Goal: Information Seeking & Learning: Compare options

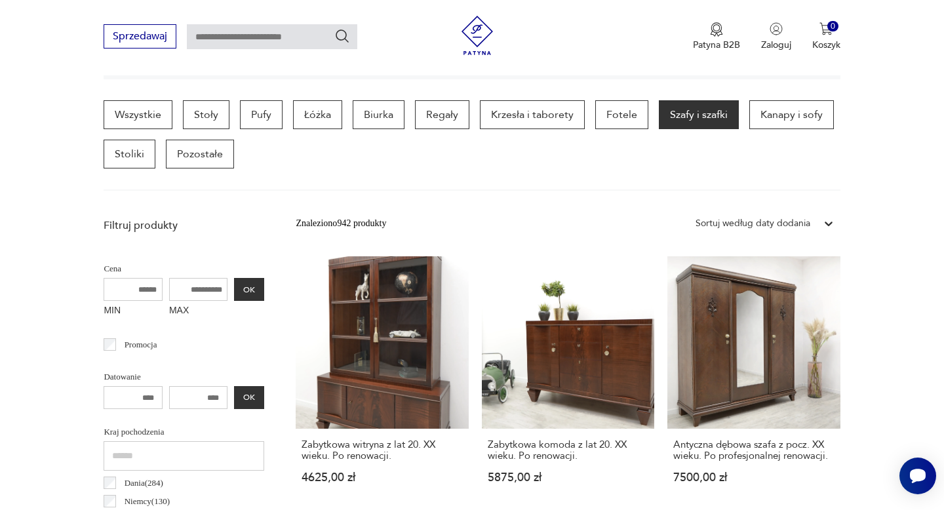
scroll to position [401, 0]
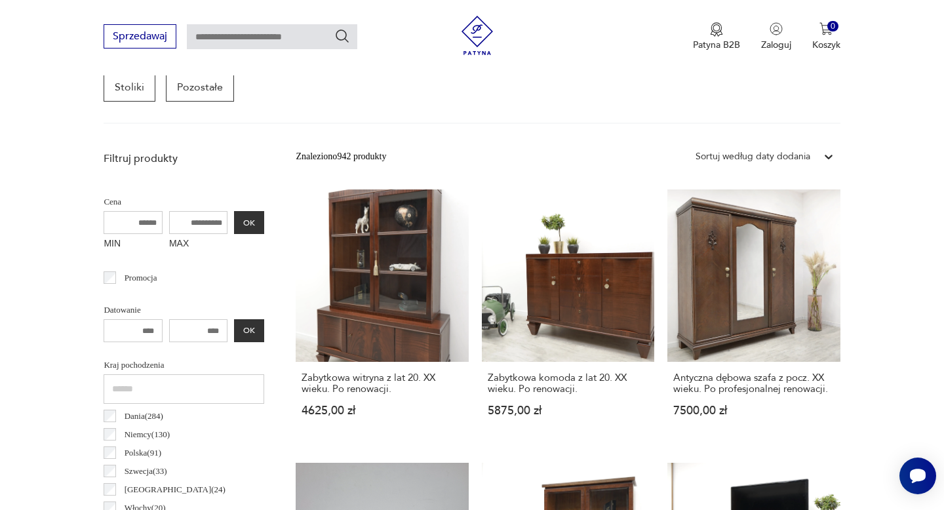
click at [757, 157] on div "Sortuj według daty dodania" at bounding box center [753, 156] width 115 height 14
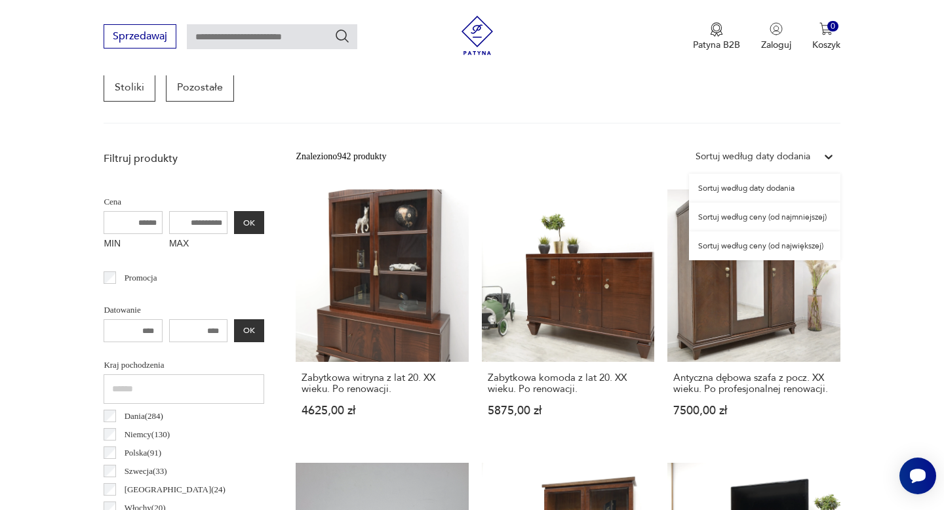
click at [752, 217] on div "Sortuj według ceny (od najmniejszej)" at bounding box center [764, 217] width 151 height 29
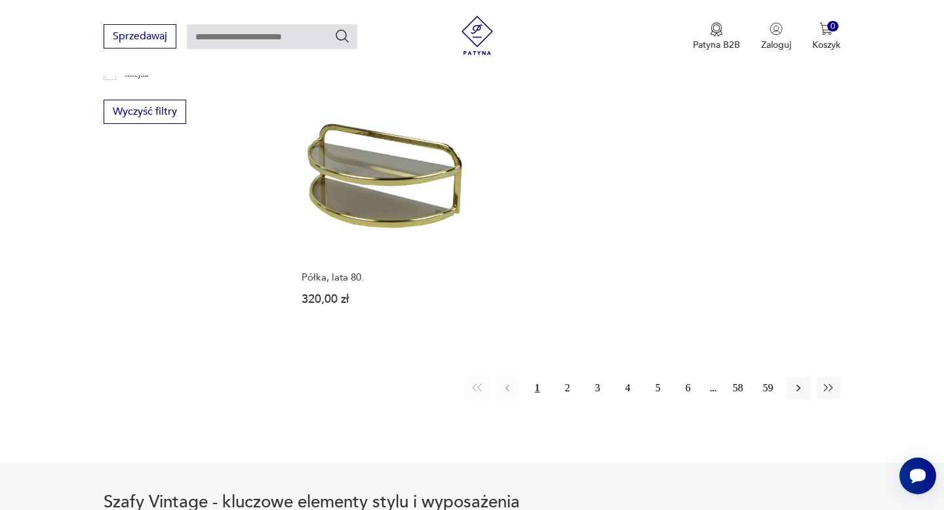
scroll to position [1888, 0]
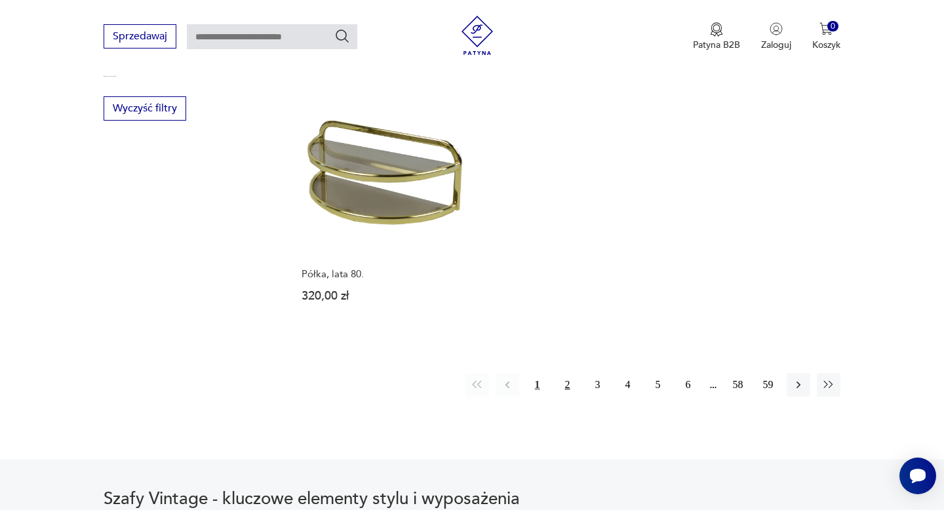
click at [563, 385] on button "2" at bounding box center [568, 385] width 24 height 24
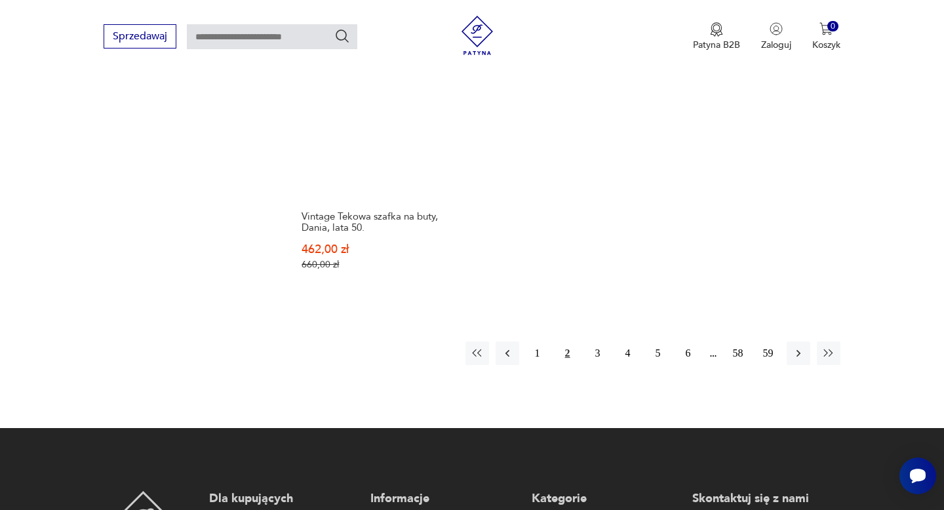
scroll to position [1979, 0]
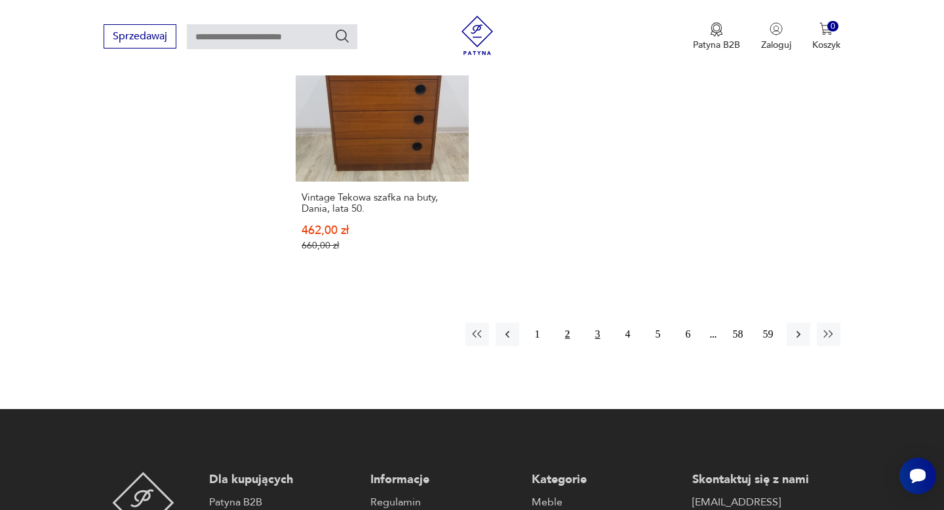
click at [594, 323] on button "3" at bounding box center [598, 335] width 24 height 24
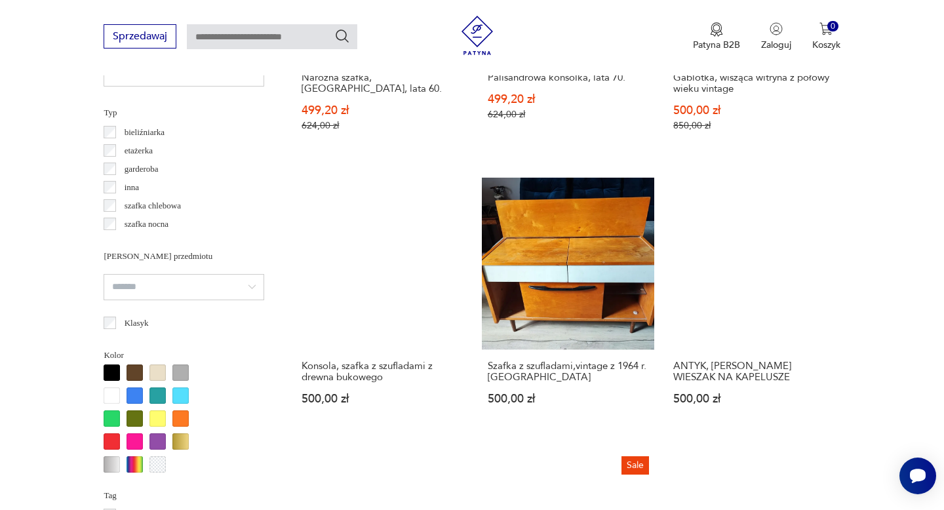
scroll to position [980, 0]
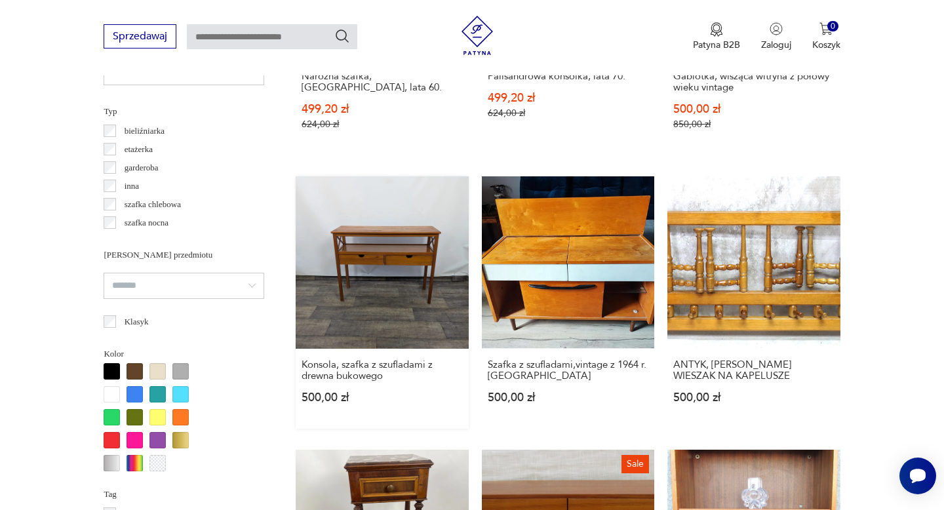
click at [399, 245] on link "Konsola, szafka z szufladami z drewna bukowego 500,00 zł" at bounding box center [382, 302] width 172 height 252
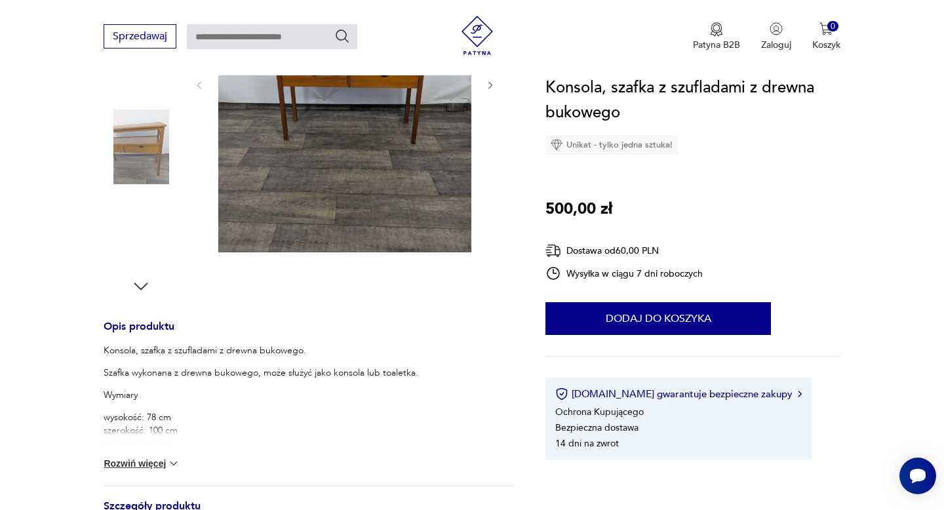
scroll to position [445, 0]
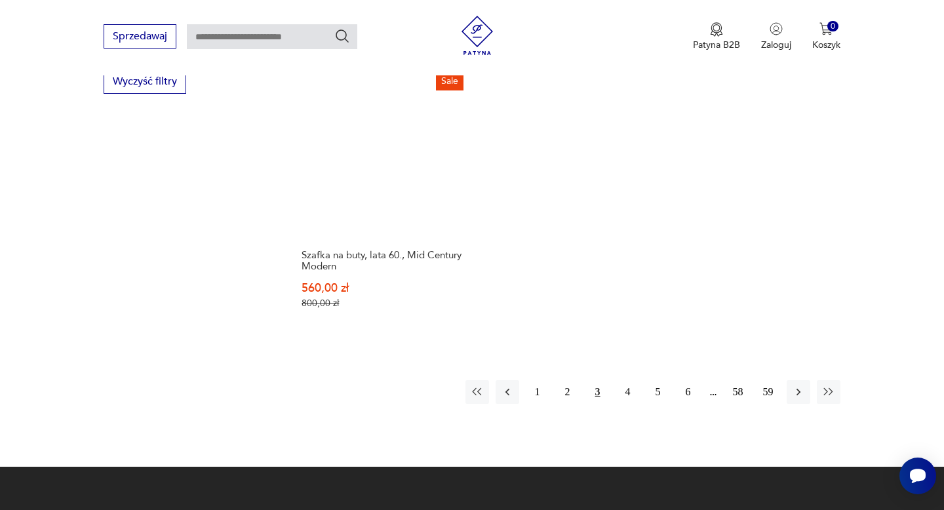
scroll to position [1936, 0]
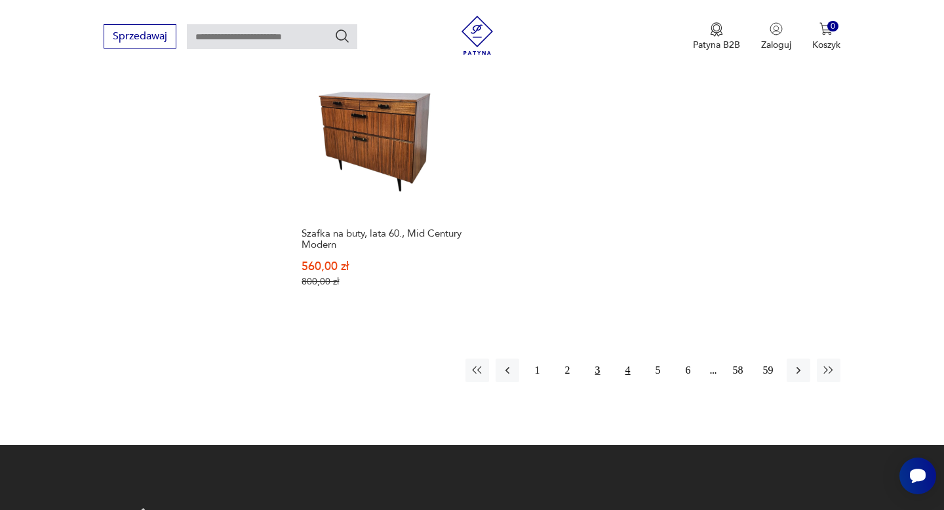
click at [629, 370] on button "4" at bounding box center [628, 371] width 24 height 24
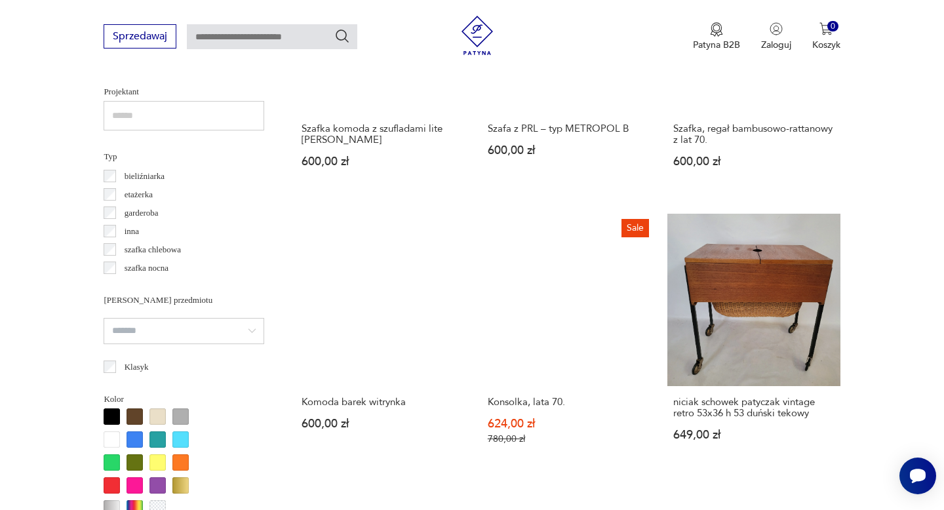
scroll to position [939, 0]
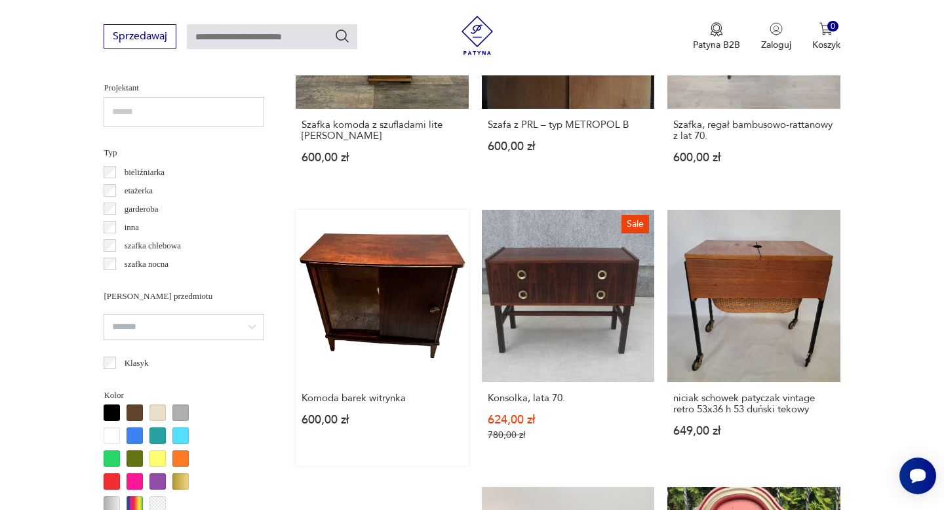
click at [376, 265] on link "Komoda barek witrynka 600,00 zł" at bounding box center [382, 338] width 172 height 256
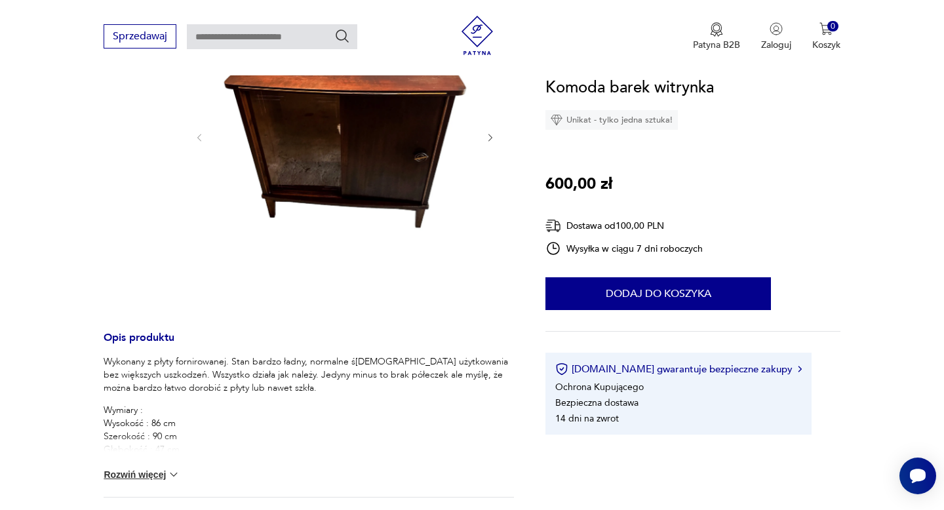
scroll to position [250, 0]
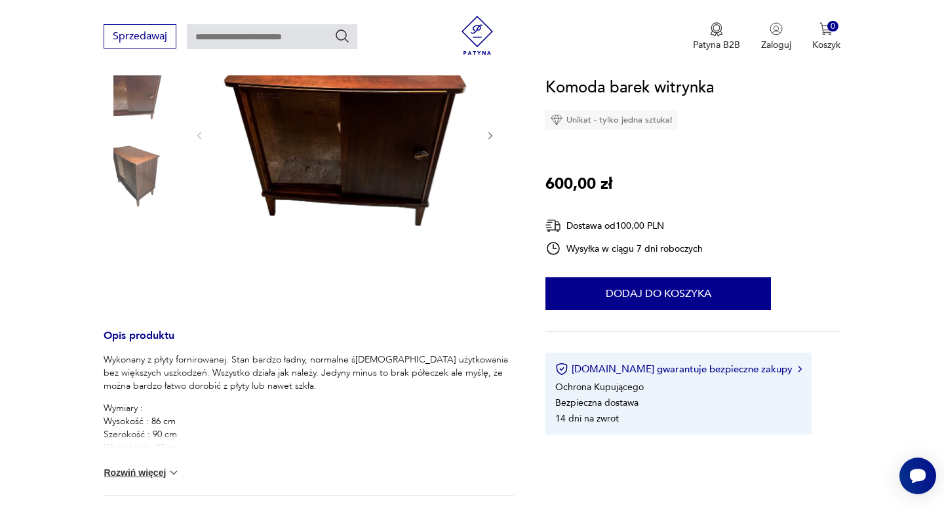
click at [169, 476] on img at bounding box center [173, 472] width 13 height 13
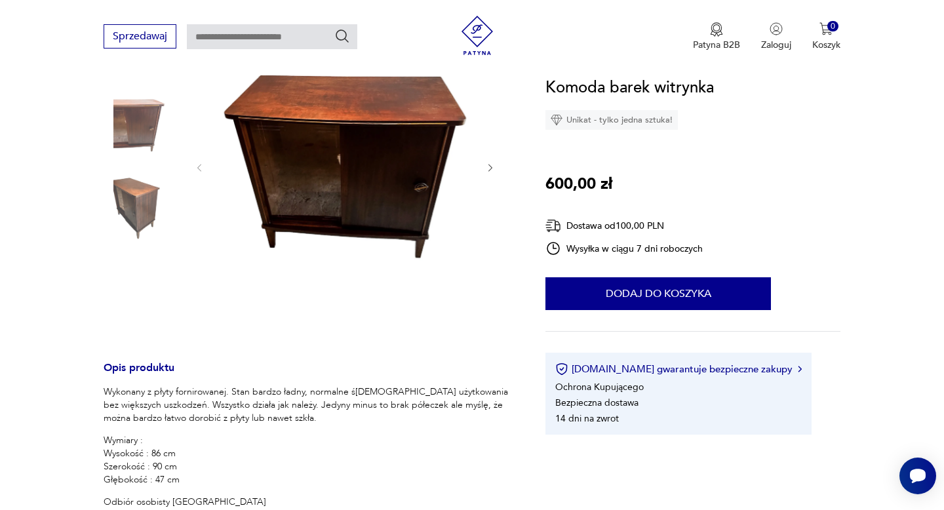
scroll to position [143, 0]
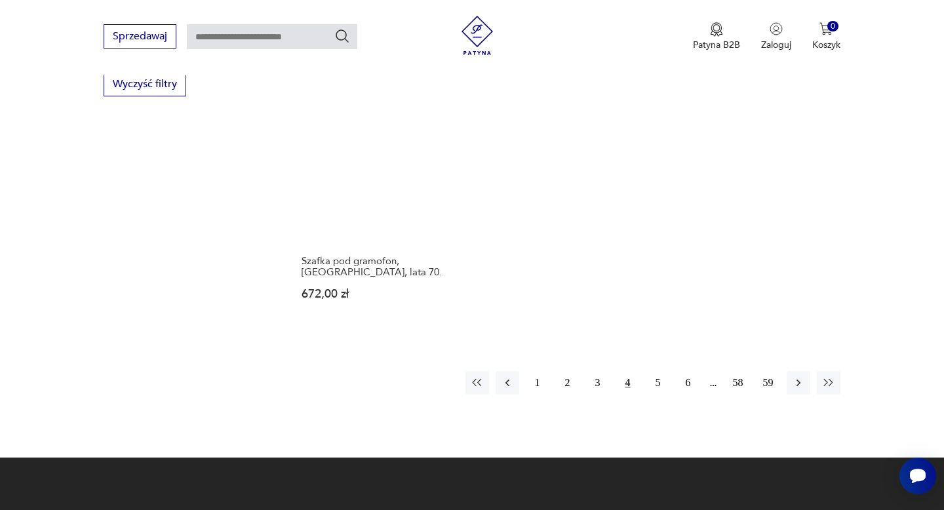
scroll to position [1937, 0]
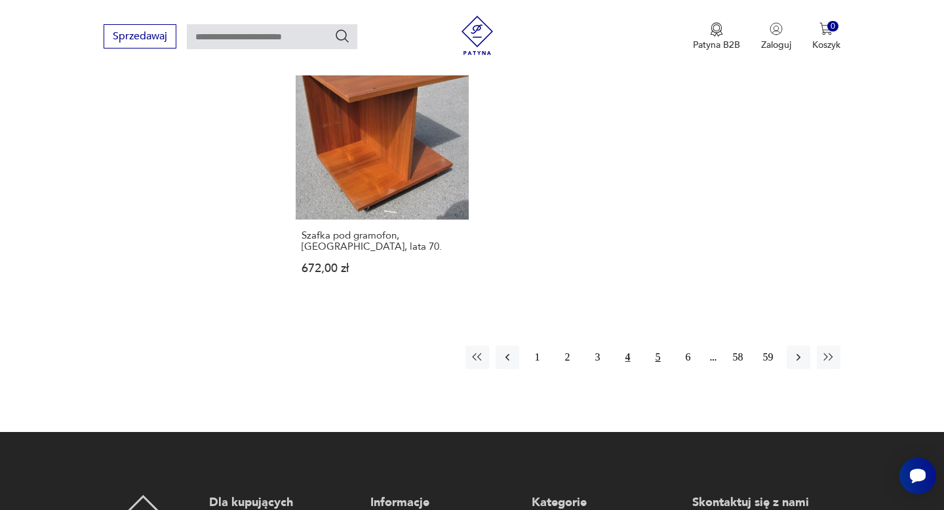
click at [654, 361] on button "5" at bounding box center [658, 358] width 24 height 24
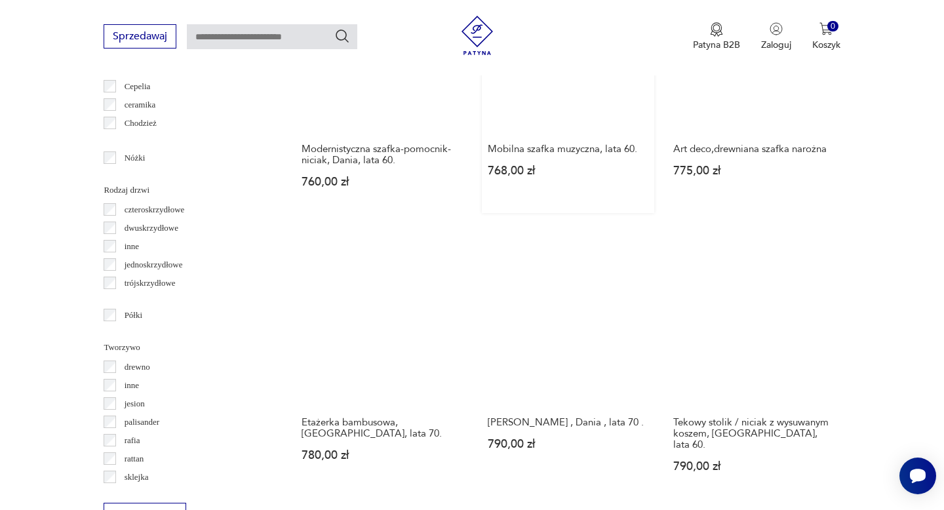
scroll to position [1500, 0]
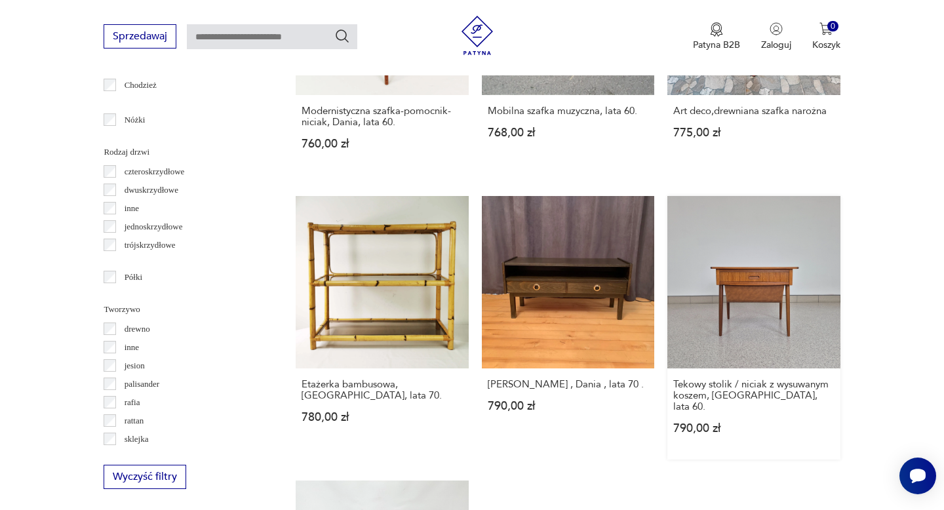
click at [747, 292] on link "Tekowy stolik / niciak z wysuwanym koszem, [GEOGRAPHIC_DATA], lata 60. 790,00 zł" at bounding box center [753, 328] width 172 height 264
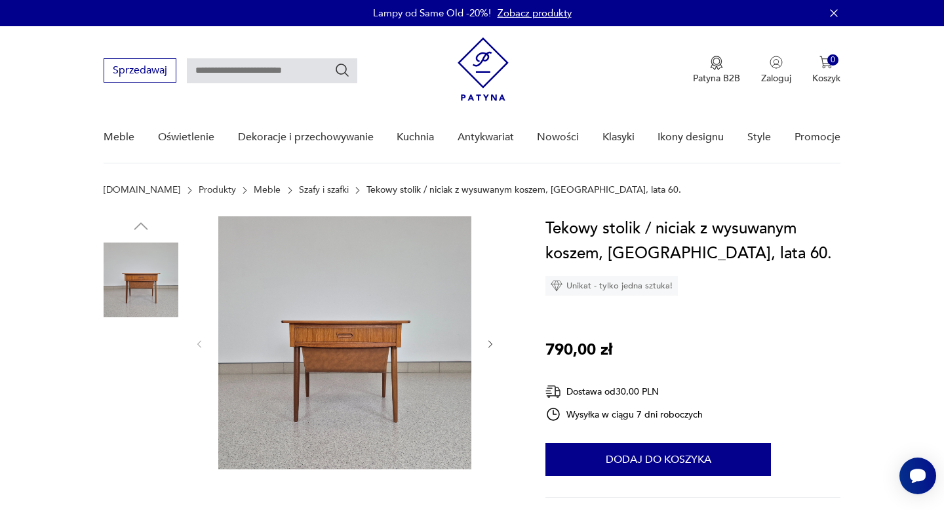
click at [145, 351] on img at bounding box center [141, 363] width 75 height 75
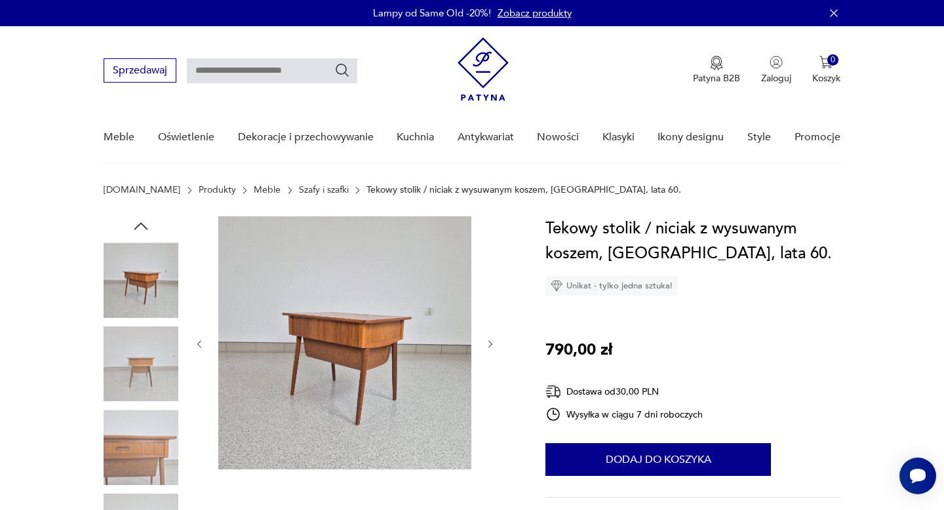
click at [128, 421] on img at bounding box center [141, 447] width 75 height 75
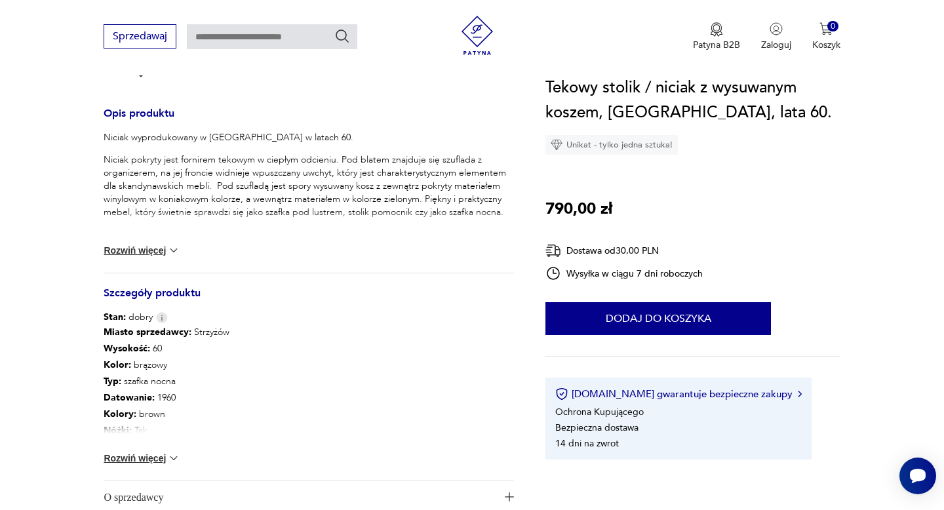
scroll to position [524, 0]
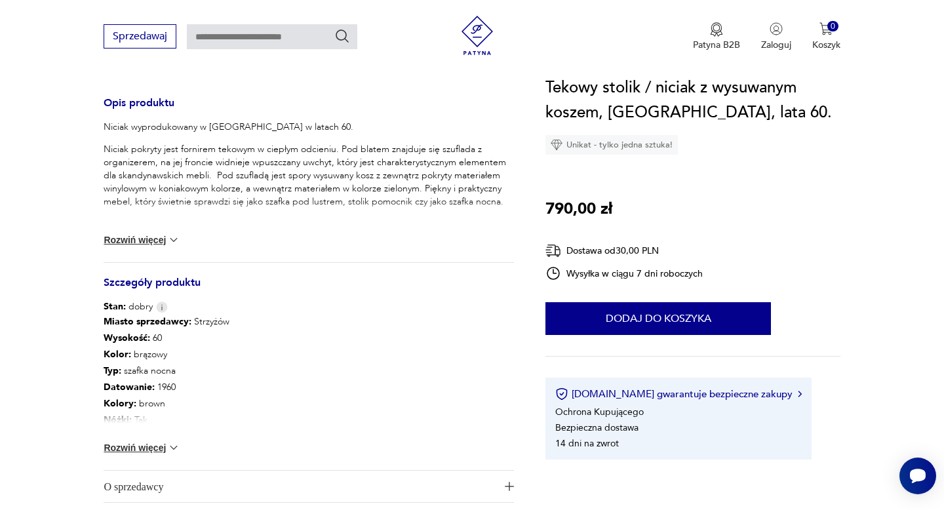
click at [140, 440] on div "Miasto sprzedawcy : Strzyżów Wysokość : 60 Kolor: brązowy Typ : szafka nocna Da…" at bounding box center [309, 391] width 410 height 157
click at [163, 445] on button "Rozwiń więcej" at bounding box center [142, 447] width 76 height 13
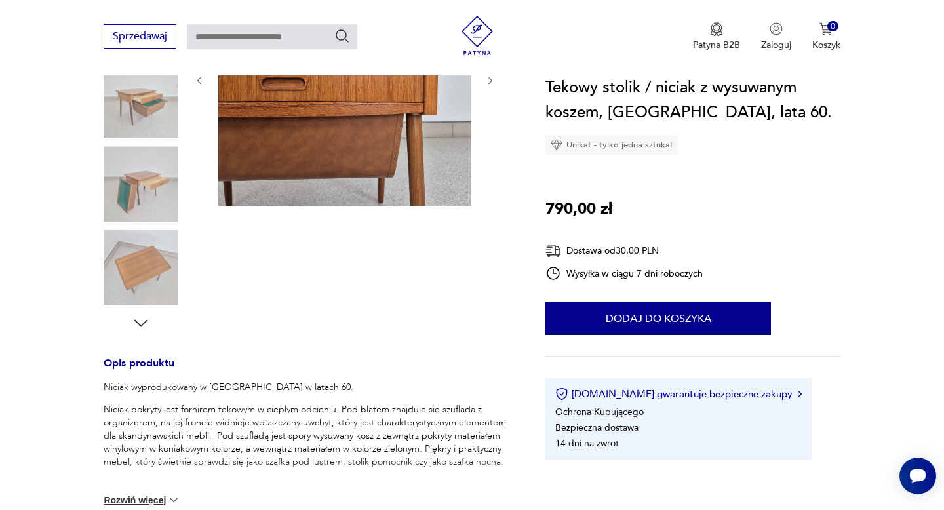
scroll to position [165, 0]
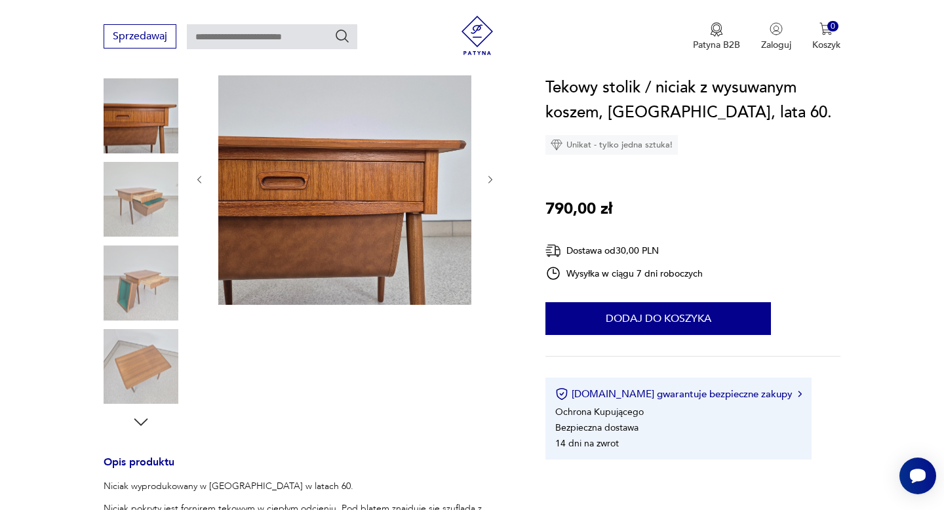
click at [149, 283] on img at bounding box center [141, 282] width 75 height 75
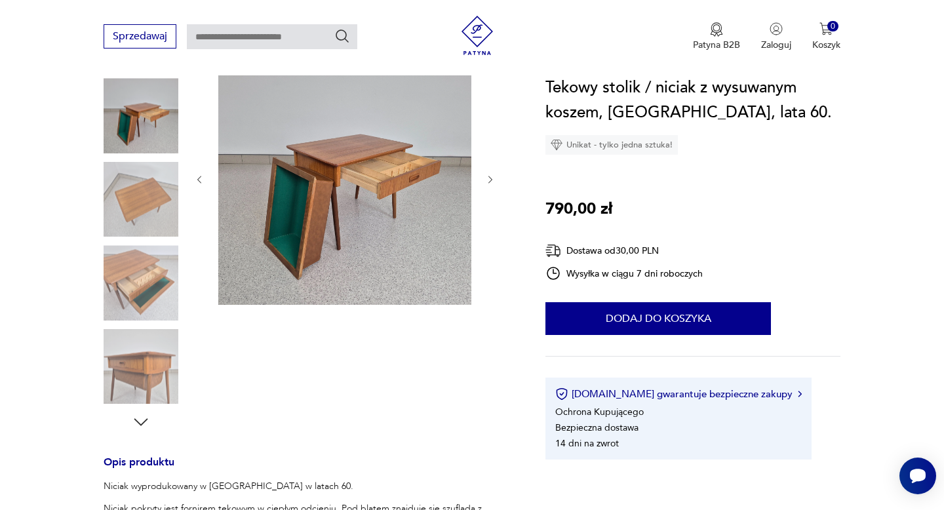
click at [309, 268] on img at bounding box center [344, 178] width 253 height 253
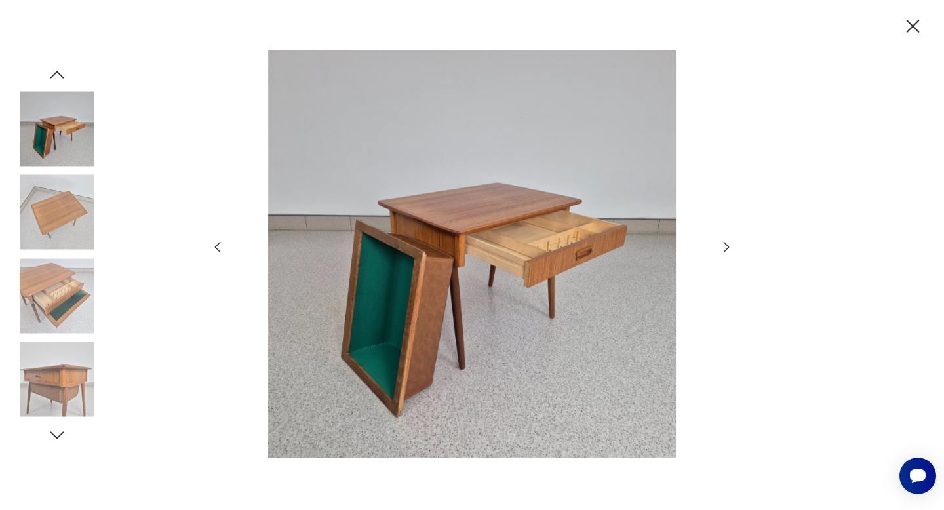
click at [721, 250] on icon "button" at bounding box center [727, 247] width 16 height 16
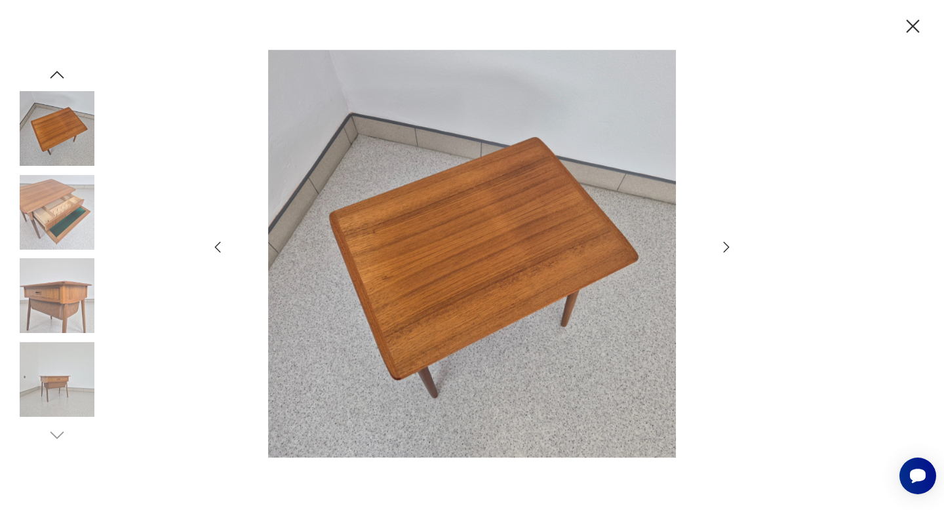
click at [721, 250] on icon "button" at bounding box center [727, 247] width 16 height 16
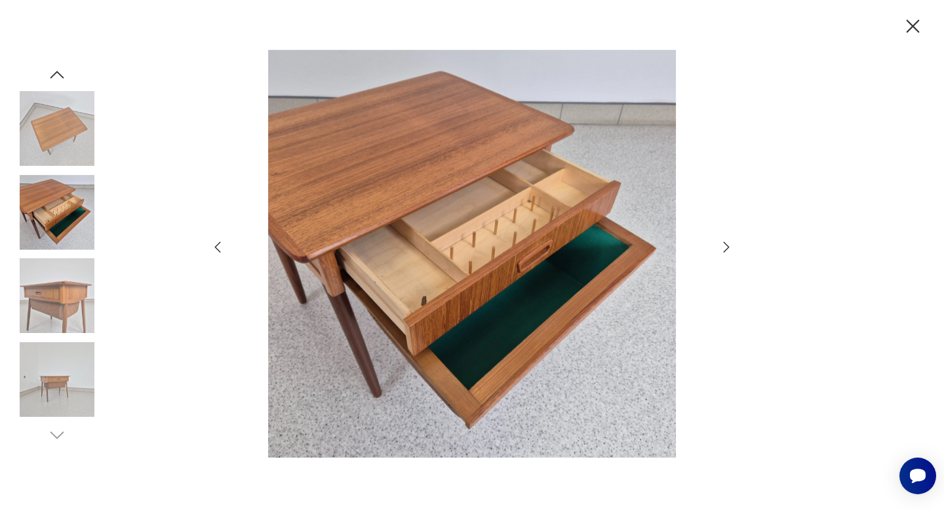
click at [721, 250] on icon "button" at bounding box center [727, 247] width 16 height 16
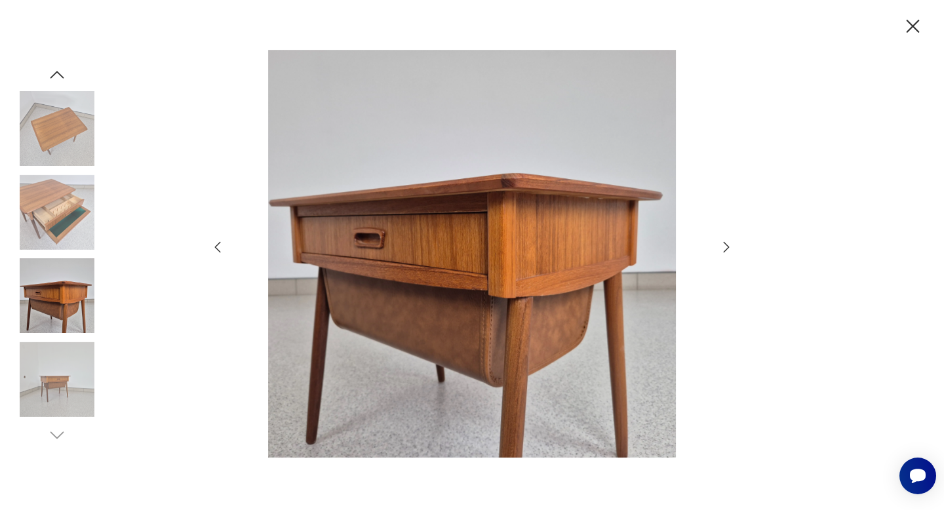
click at [721, 250] on icon "button" at bounding box center [727, 247] width 16 height 16
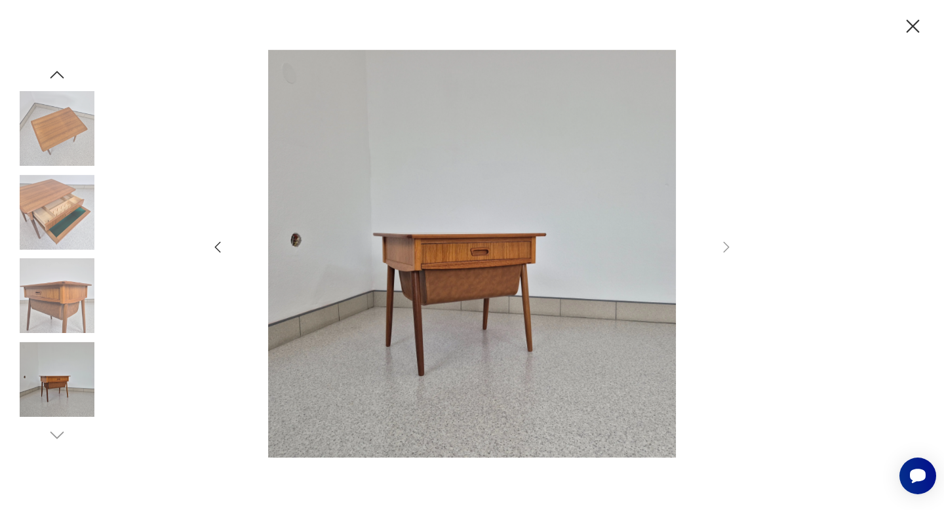
click at [913, 26] on icon "button" at bounding box center [913, 26] width 13 height 13
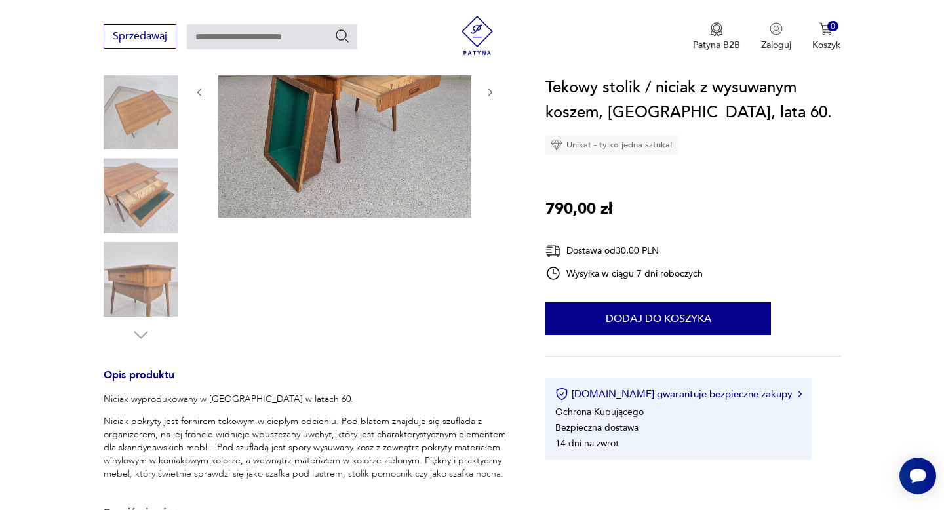
scroll to position [380, 0]
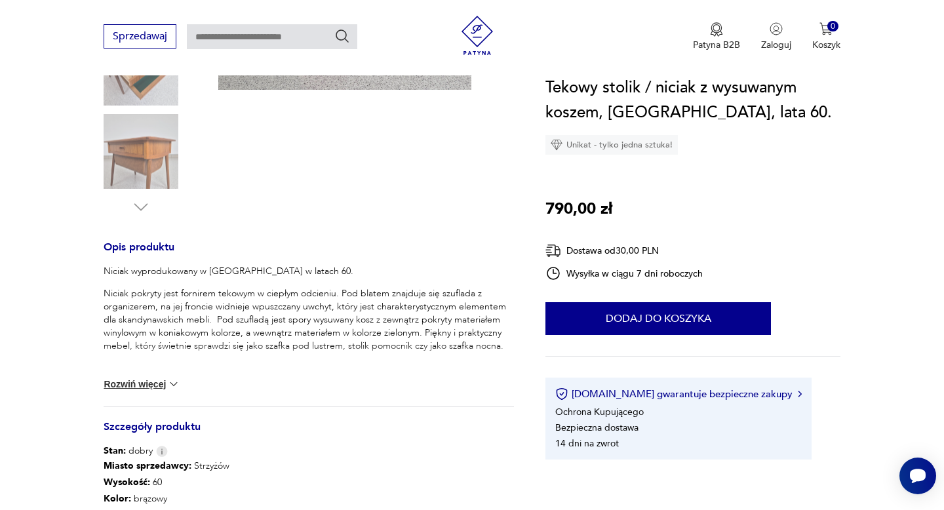
click at [153, 384] on button "Rozwiń więcej" at bounding box center [142, 384] width 76 height 13
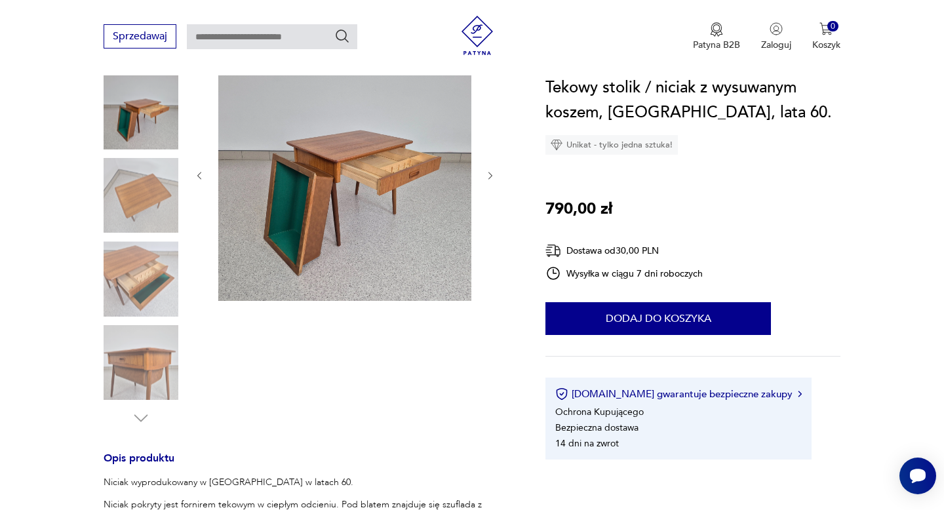
scroll to position [166, 0]
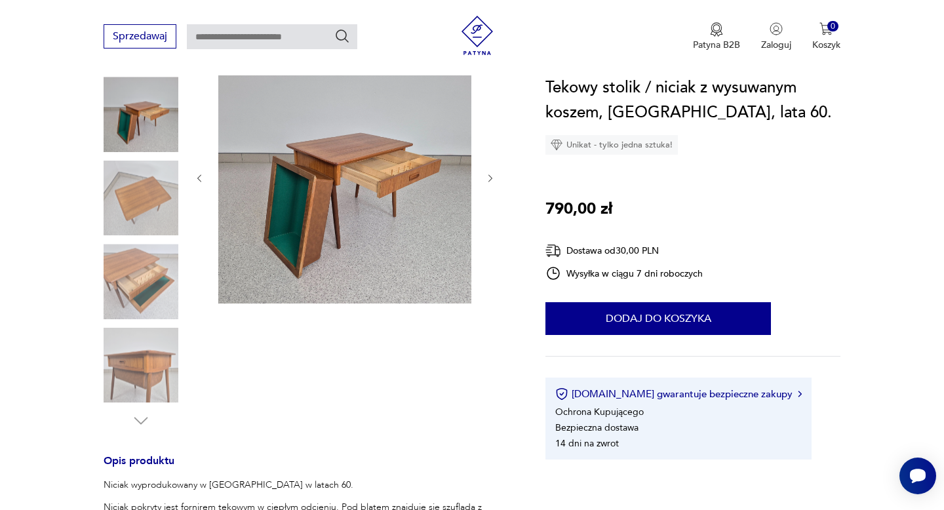
click at [124, 108] on img at bounding box center [141, 114] width 75 height 75
click at [273, 223] on img at bounding box center [344, 176] width 253 height 253
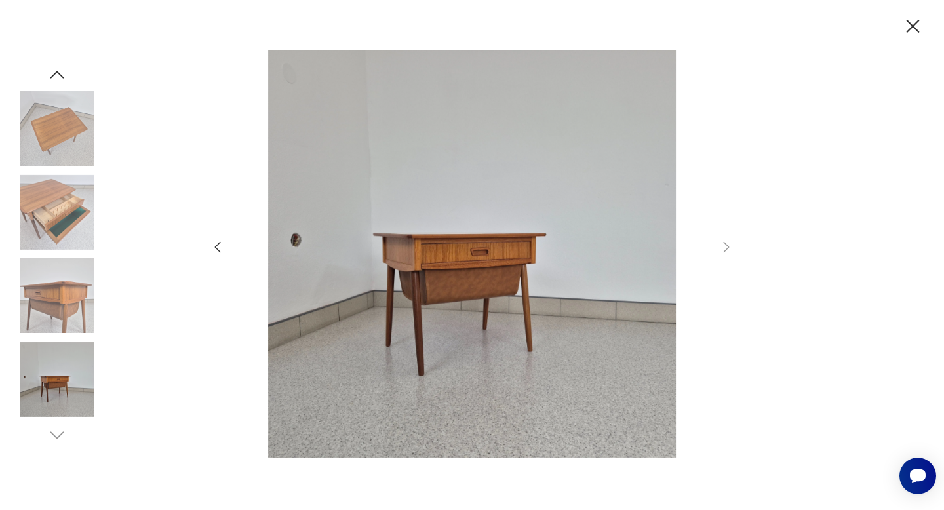
click at [911, 20] on icon "button" at bounding box center [912, 26] width 23 height 23
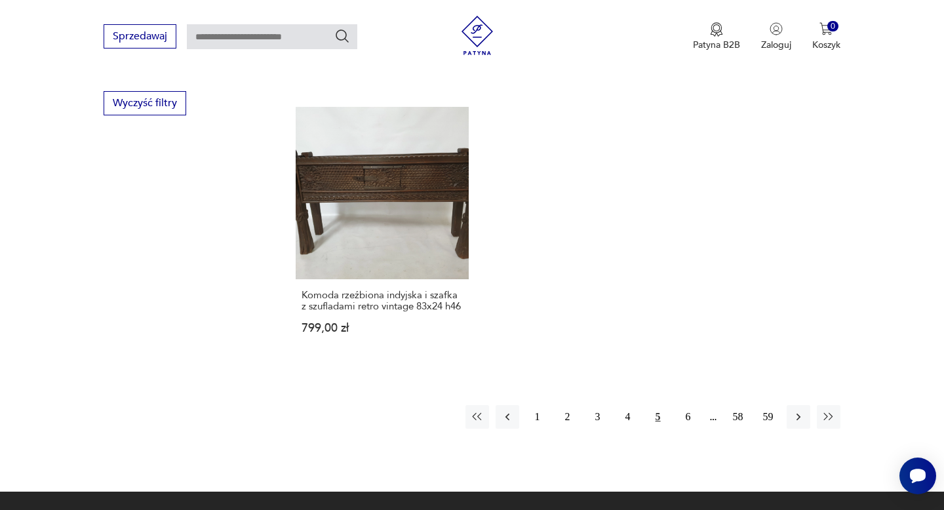
scroll to position [1932, 0]
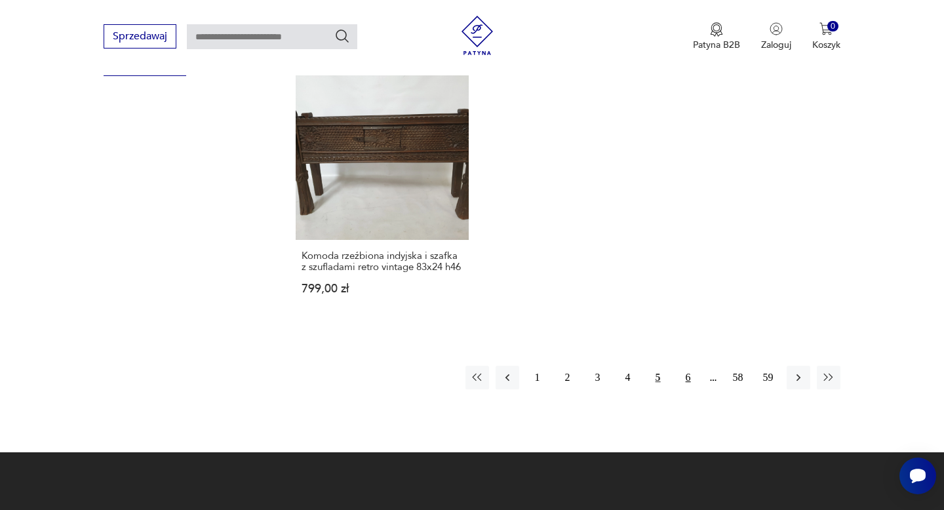
click at [689, 366] on button "6" at bounding box center [689, 378] width 24 height 24
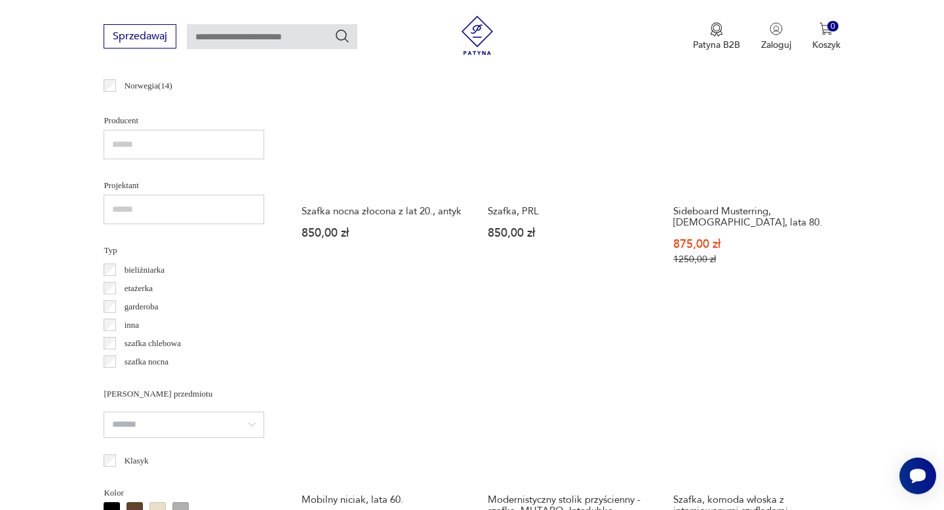
scroll to position [914, 0]
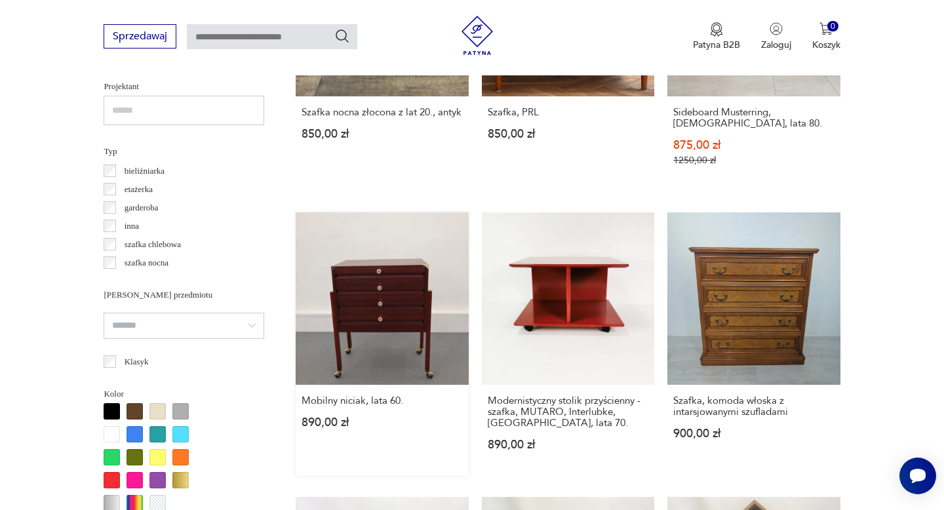
click at [370, 268] on link "Mobilny niciak, lata 60. 890,00 zł" at bounding box center [382, 344] width 172 height 264
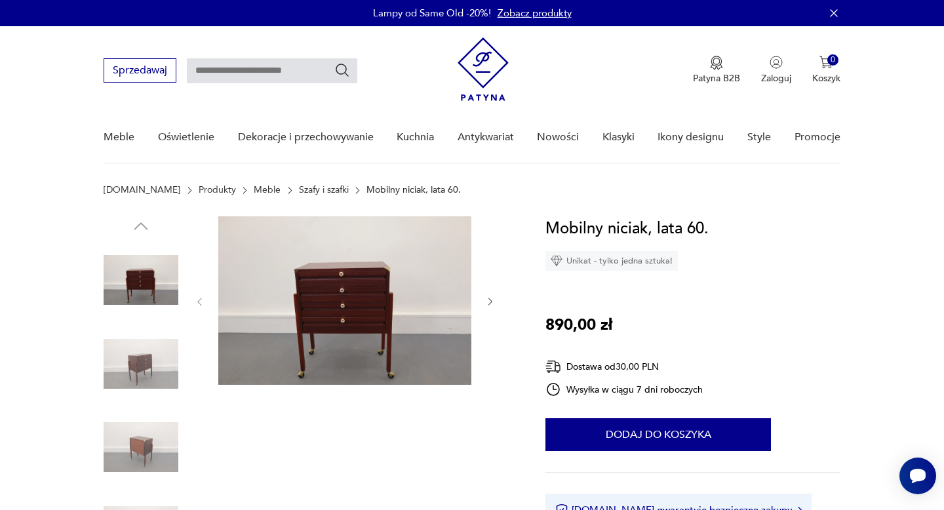
click at [382, 293] on img at bounding box center [344, 300] width 253 height 168
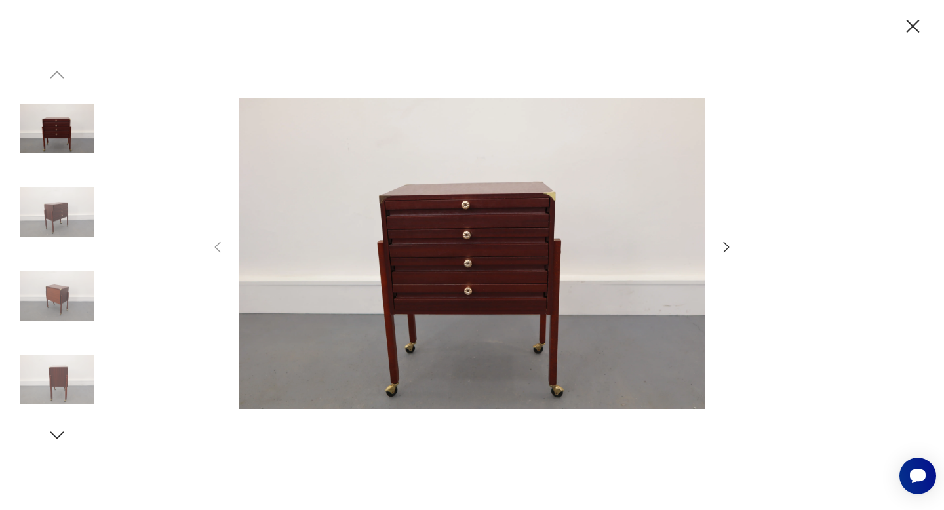
click at [723, 250] on icon "button" at bounding box center [727, 247] width 16 height 16
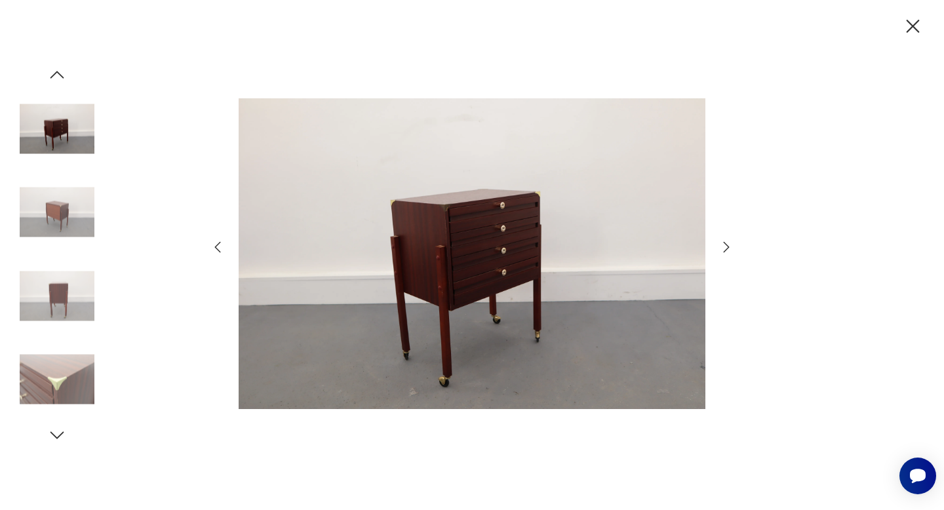
click at [723, 250] on icon "button" at bounding box center [727, 247] width 16 height 16
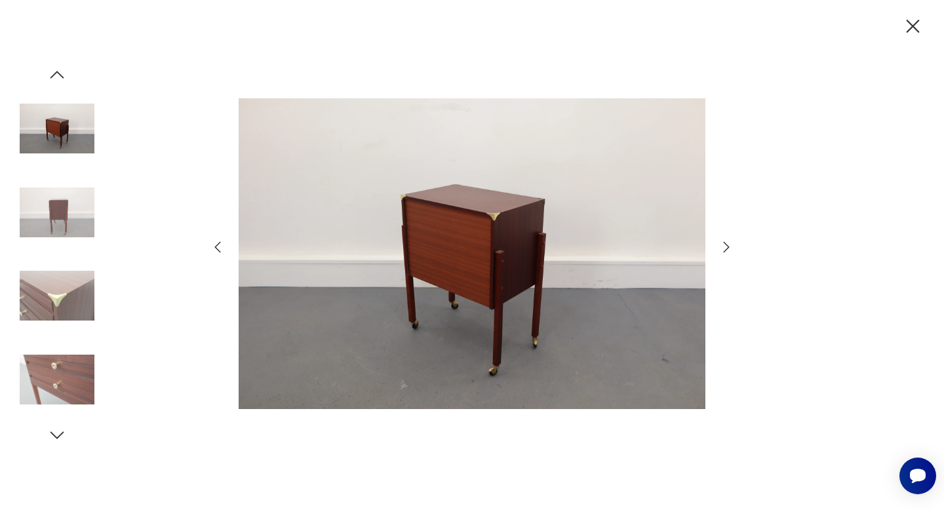
click at [723, 250] on icon "button" at bounding box center [727, 247] width 16 height 16
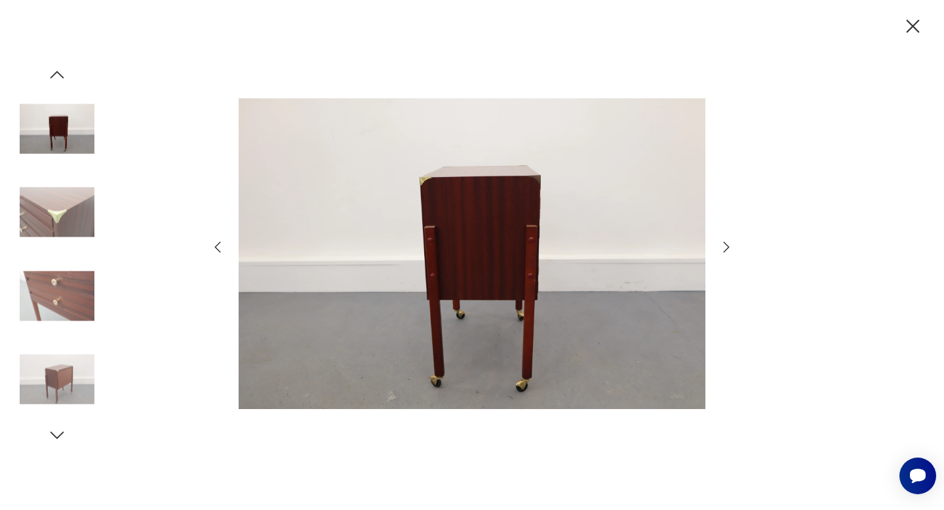
click at [723, 250] on icon "button" at bounding box center [727, 247] width 16 height 16
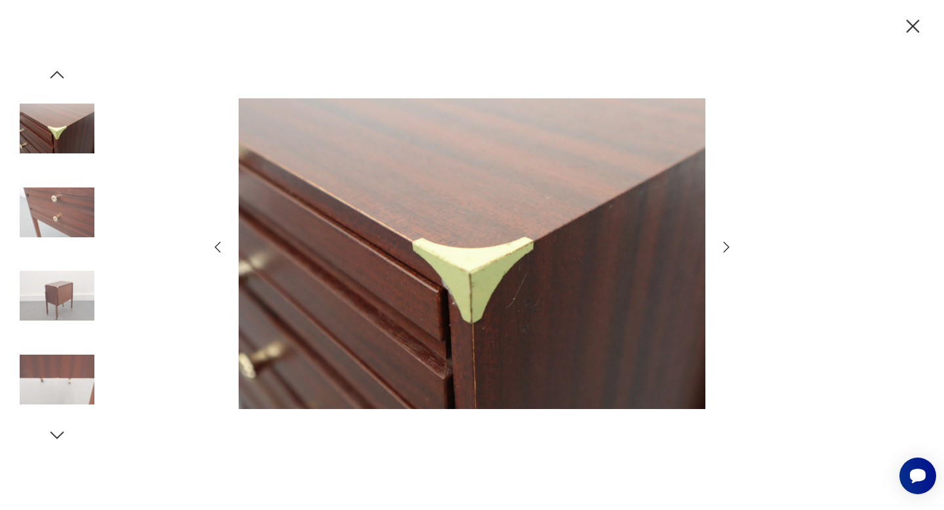
click at [723, 250] on icon "button" at bounding box center [727, 247] width 16 height 16
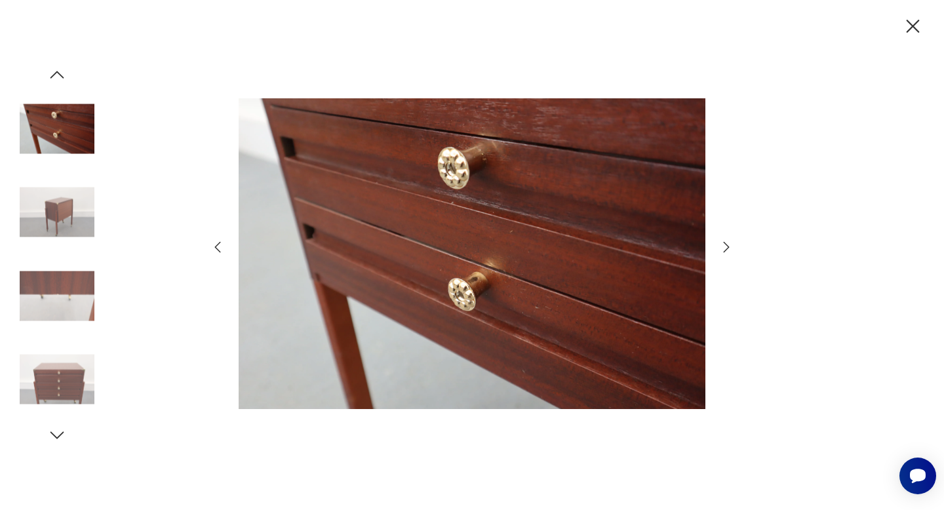
click at [723, 250] on icon "button" at bounding box center [727, 247] width 16 height 16
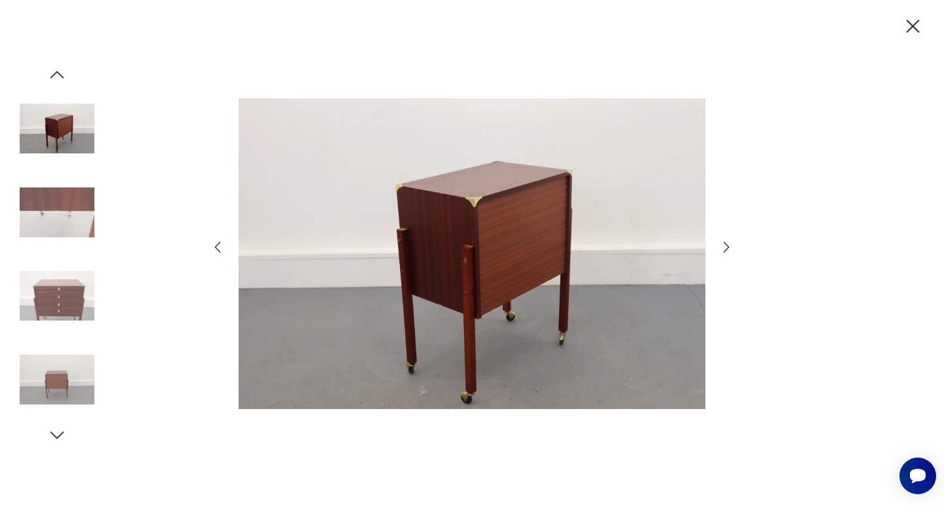
click at [723, 250] on icon "button" at bounding box center [727, 247] width 16 height 16
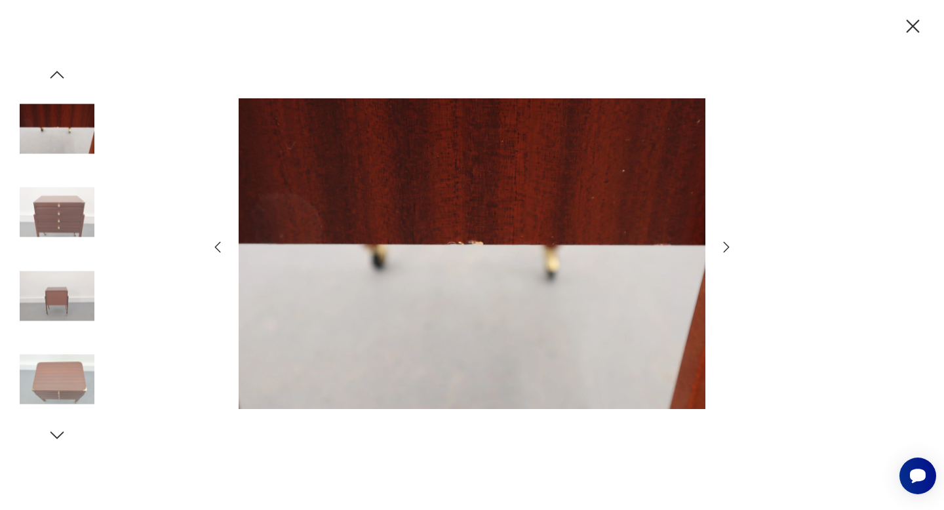
click at [723, 250] on icon "button" at bounding box center [727, 247] width 16 height 16
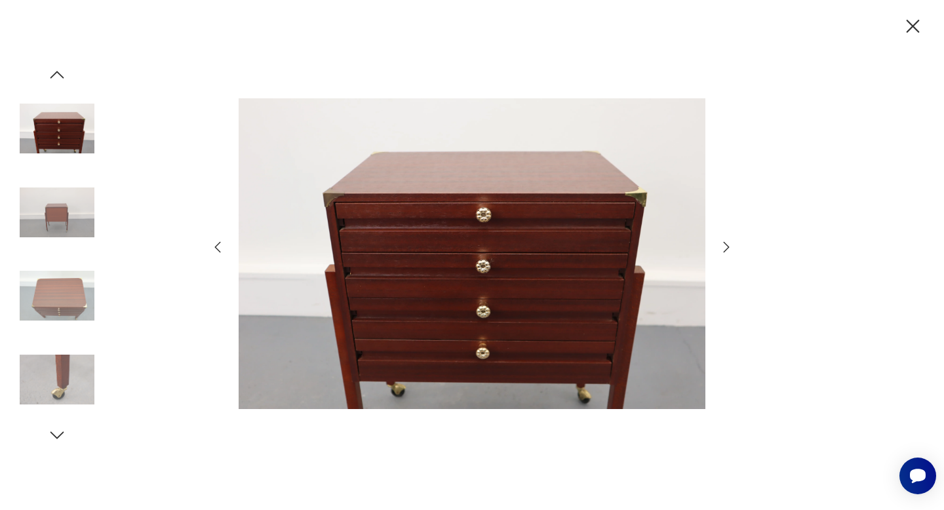
click at [723, 250] on icon "button" at bounding box center [727, 247] width 16 height 16
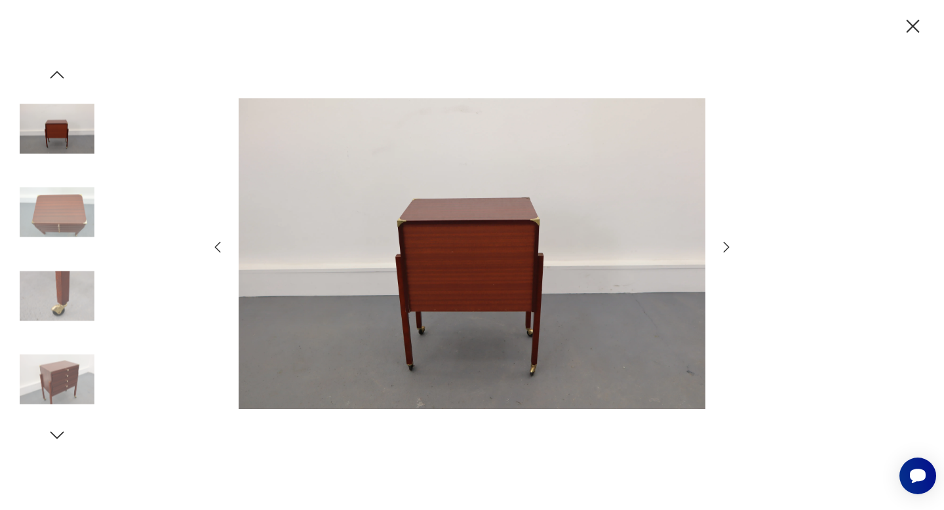
click at [913, 28] on icon "button" at bounding box center [912, 26] width 23 height 23
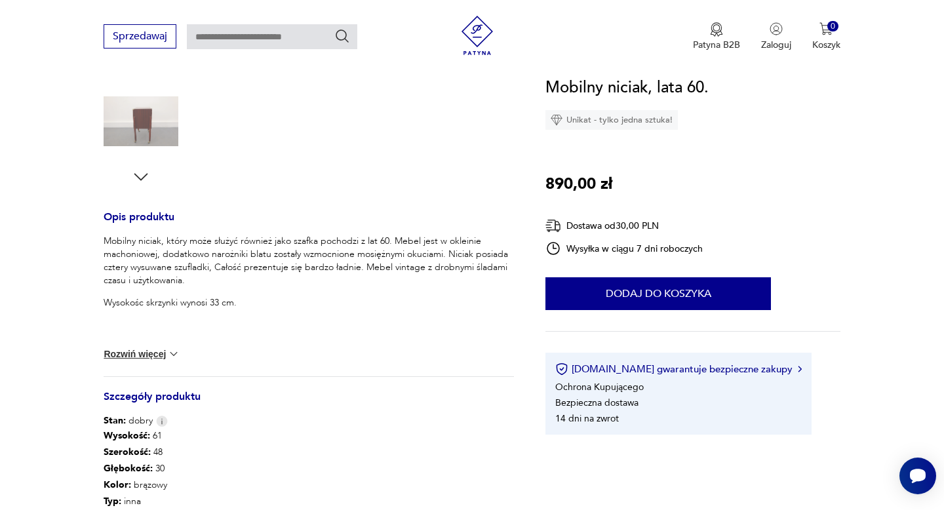
scroll to position [519, 0]
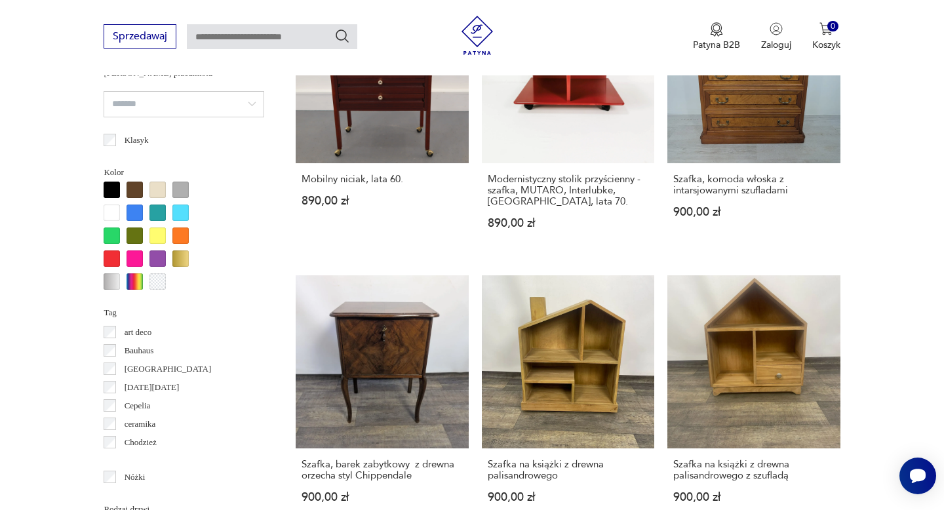
scroll to position [1177, 0]
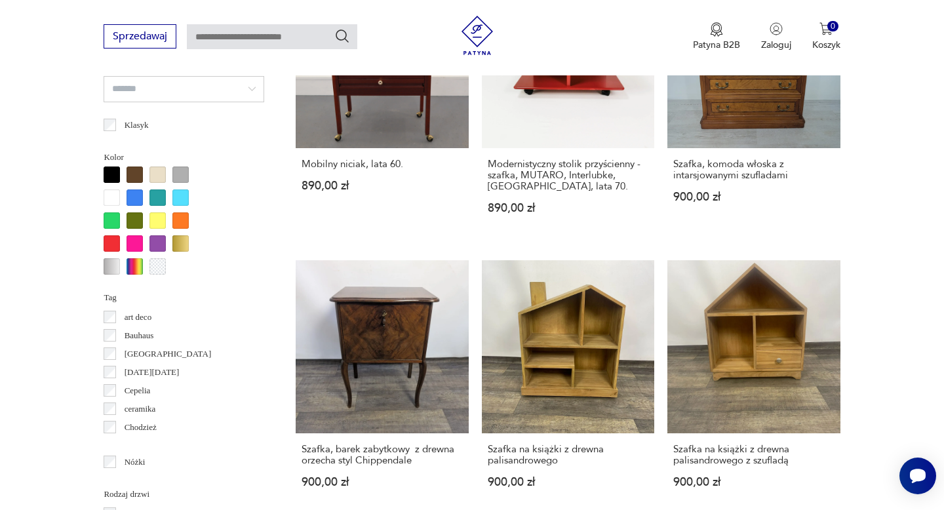
click at [424, 338] on link "Szafka, barek zabytkowy z drewna orzecha styl Chippendale 900,00 zł" at bounding box center [382, 386] width 172 height 252
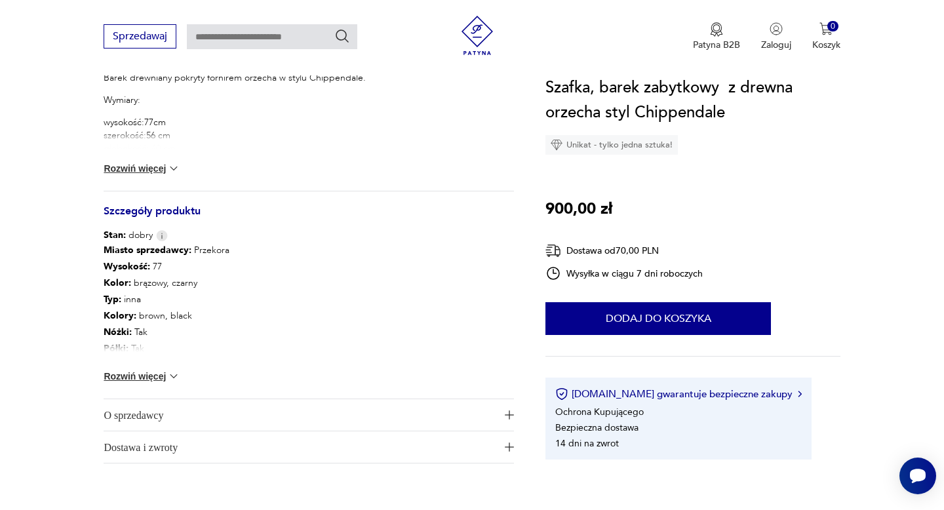
scroll to position [641, 0]
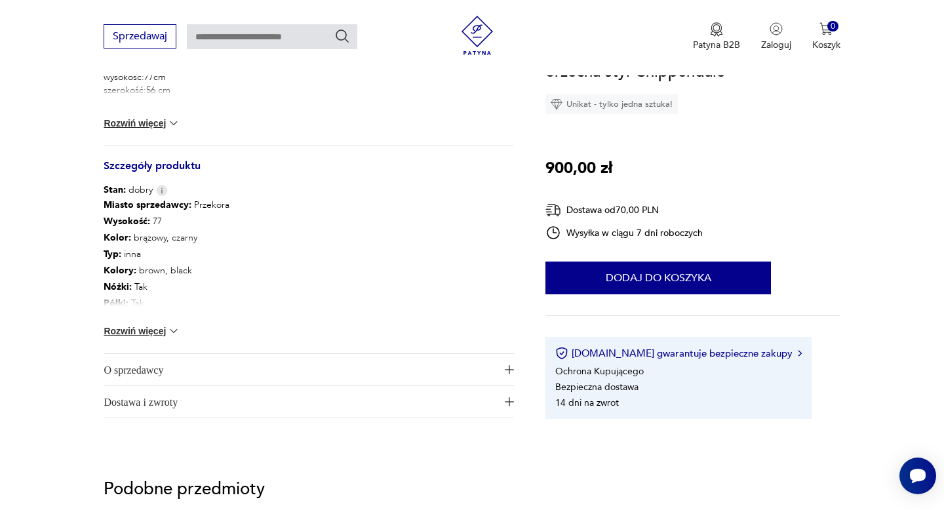
click at [164, 327] on button "Rozwiń więcej" at bounding box center [142, 331] width 76 height 13
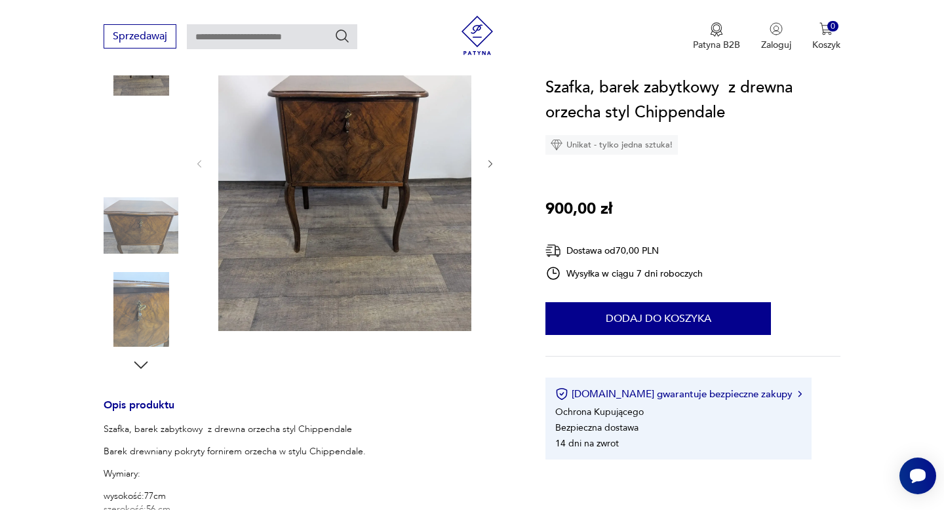
scroll to position [136, 0]
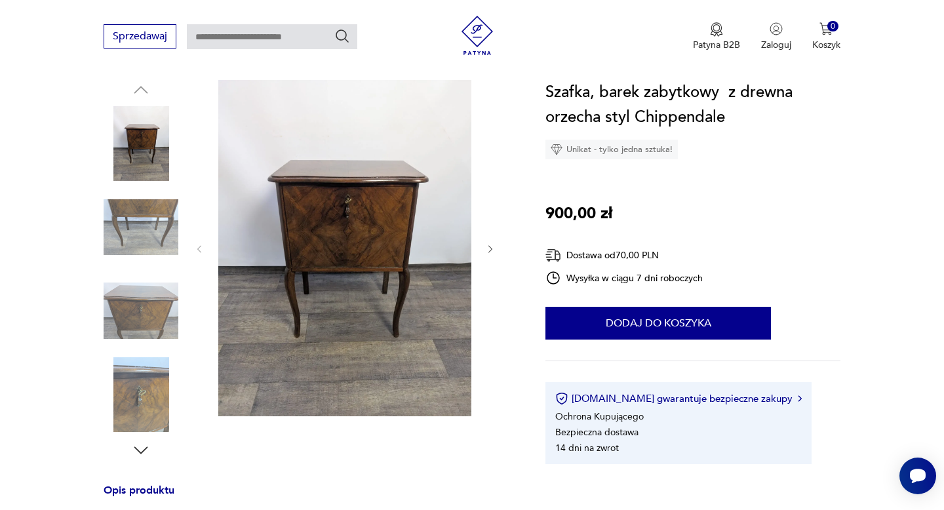
click at [167, 237] on img at bounding box center [141, 227] width 75 height 75
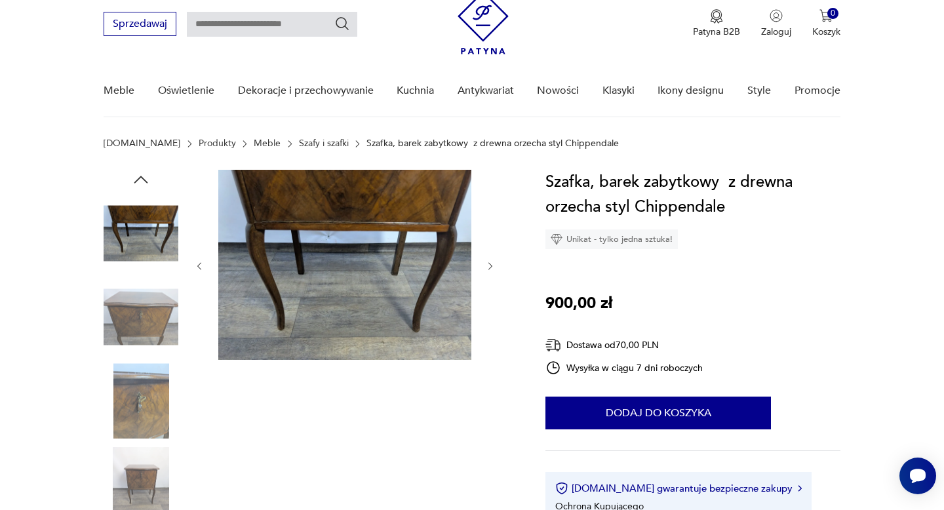
scroll to position [0, 0]
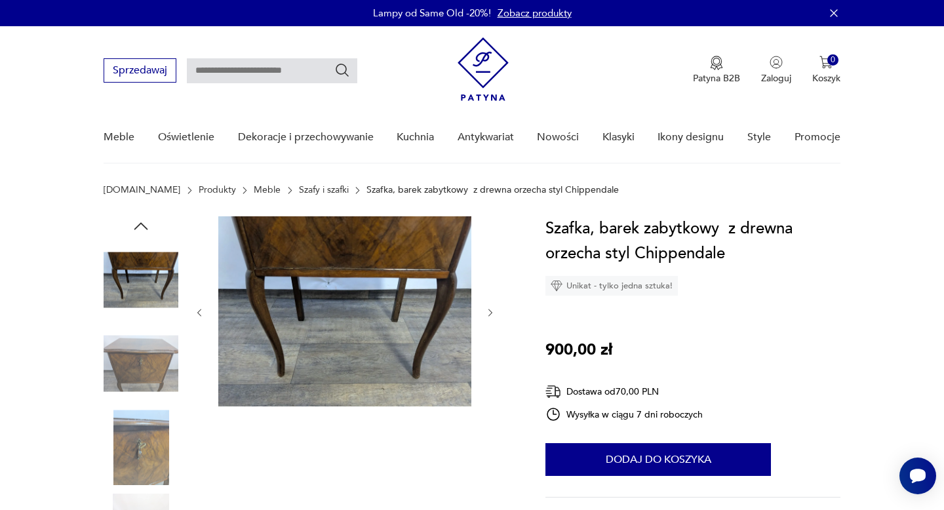
click at [282, 302] on img at bounding box center [344, 311] width 253 height 190
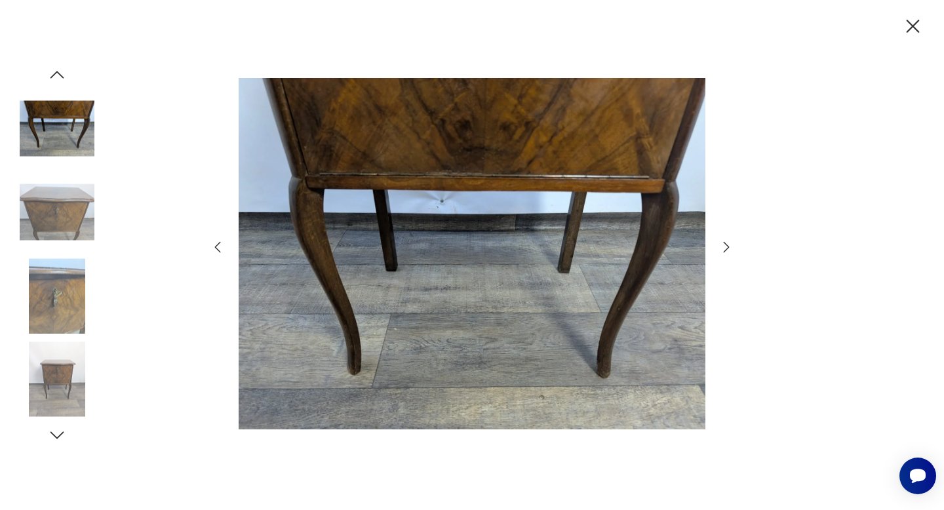
click at [728, 247] on icon "button" at bounding box center [727, 247] width 6 height 10
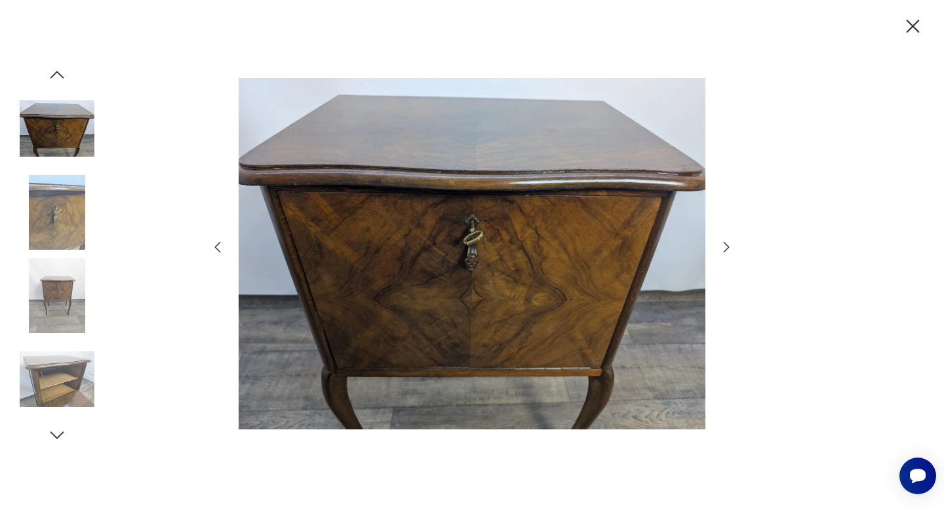
click at [728, 247] on icon "button" at bounding box center [727, 247] width 6 height 10
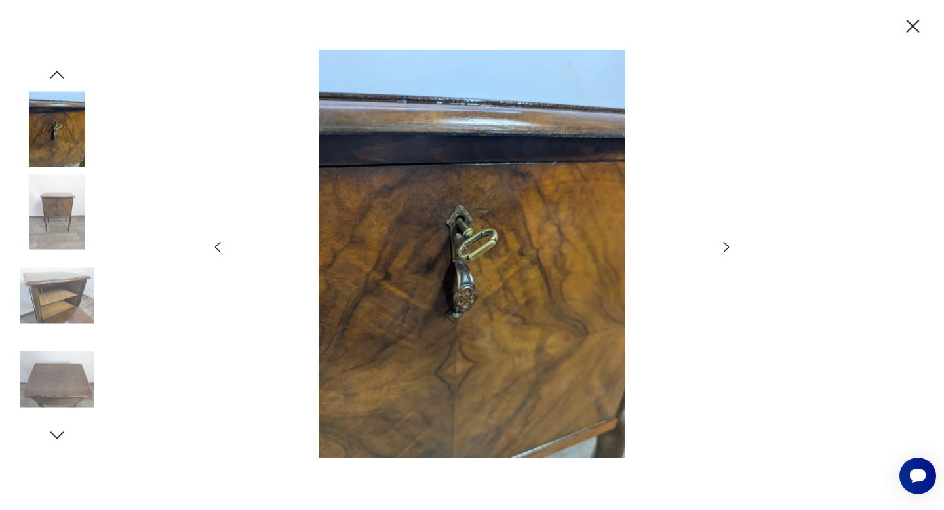
click at [728, 247] on icon "button" at bounding box center [727, 247] width 6 height 10
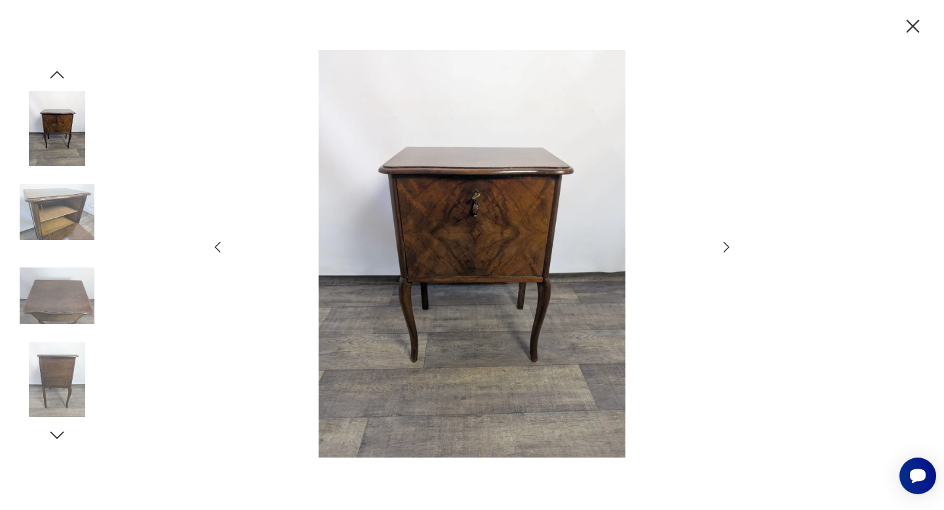
click at [728, 247] on icon "button" at bounding box center [727, 247] width 6 height 10
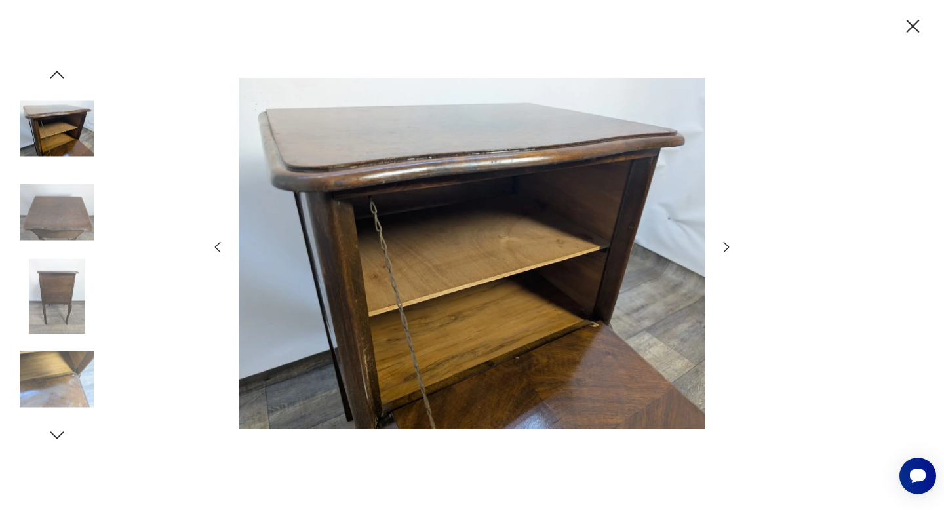
click at [728, 247] on icon "button" at bounding box center [727, 247] width 6 height 10
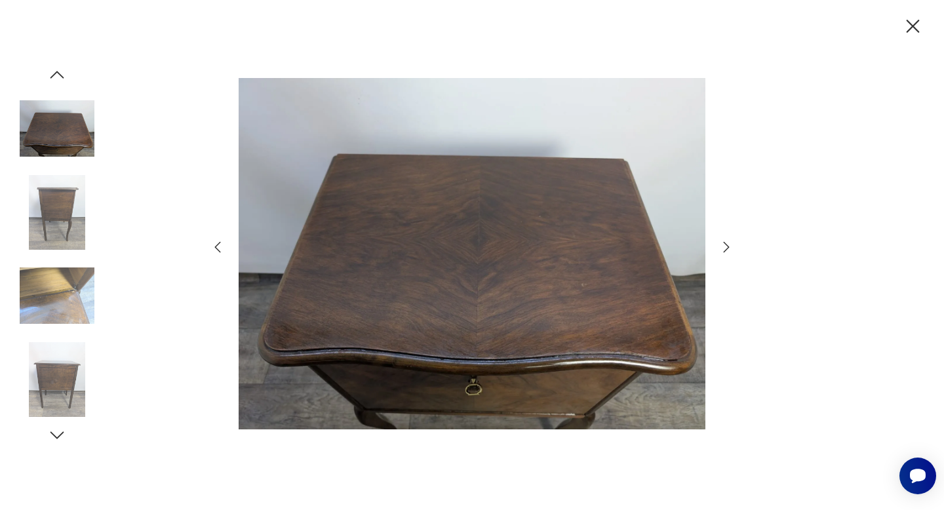
click at [728, 247] on icon "button" at bounding box center [727, 247] width 6 height 10
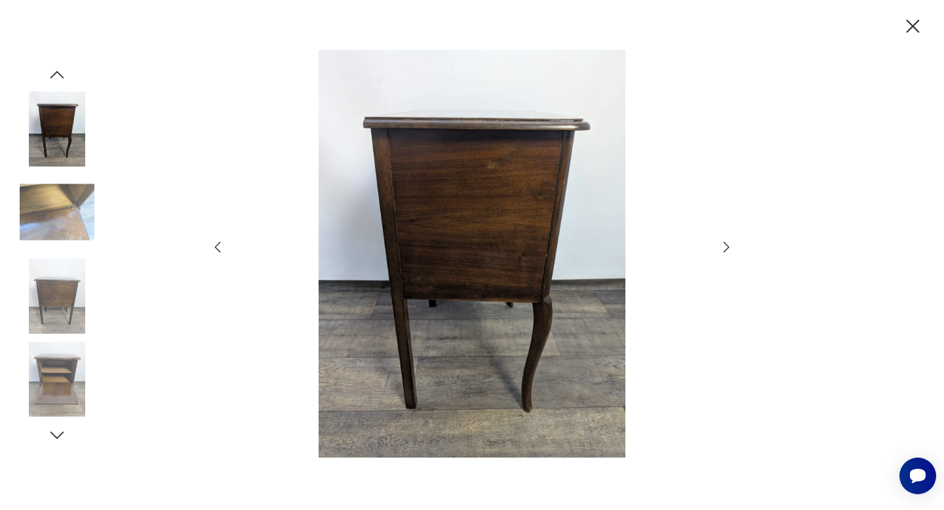
click at [728, 247] on icon "button" at bounding box center [727, 247] width 6 height 10
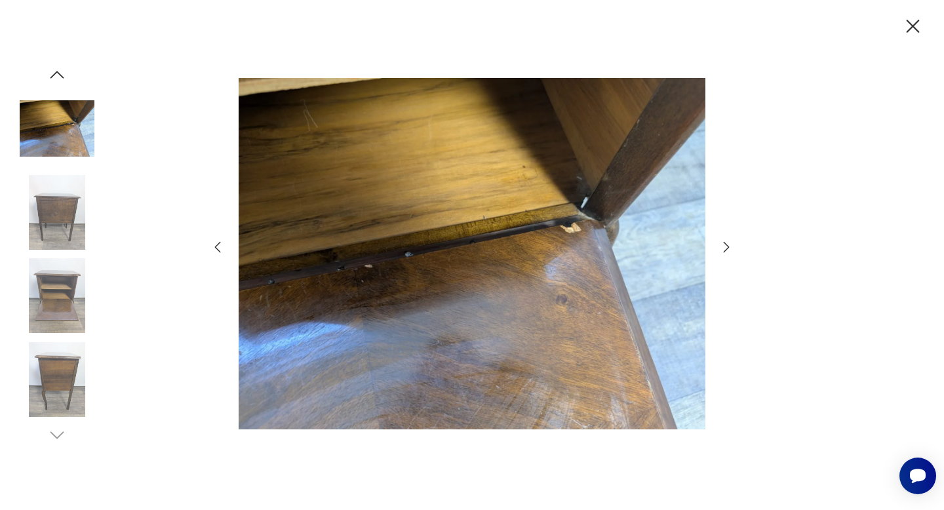
click at [728, 247] on icon "button" at bounding box center [727, 247] width 6 height 10
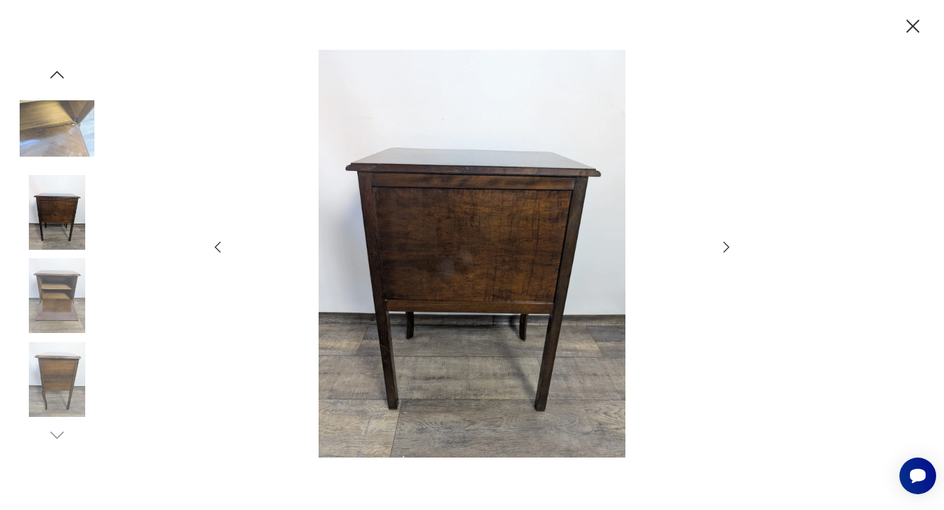
click at [914, 29] on icon "button" at bounding box center [912, 26] width 23 height 23
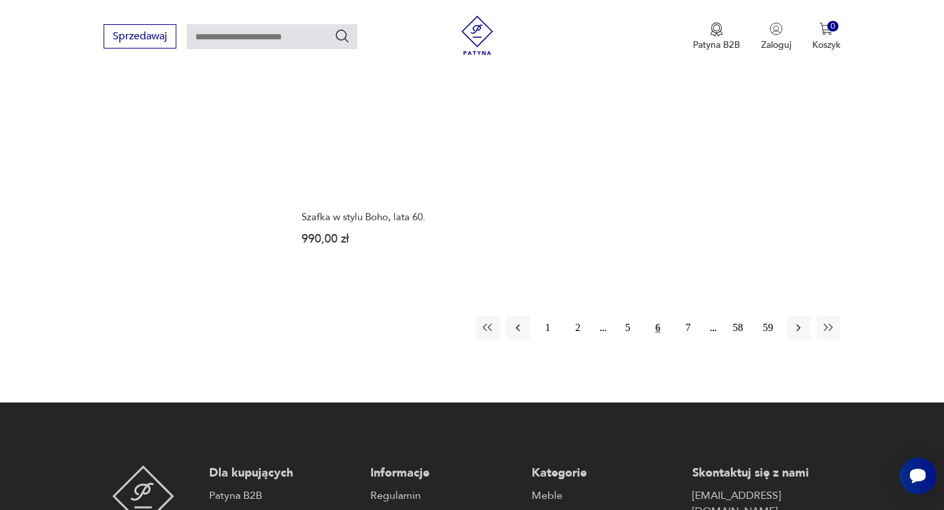
scroll to position [2011, 0]
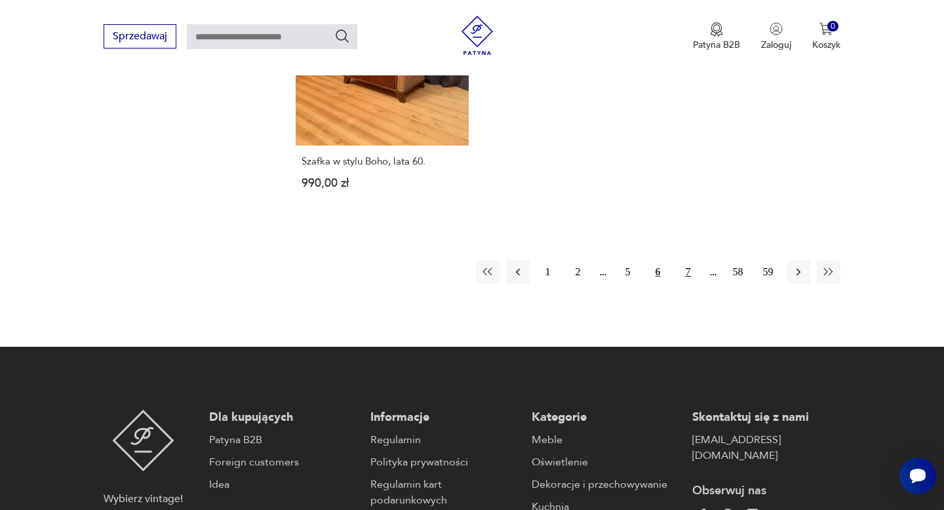
click at [687, 270] on button "7" at bounding box center [689, 272] width 24 height 24
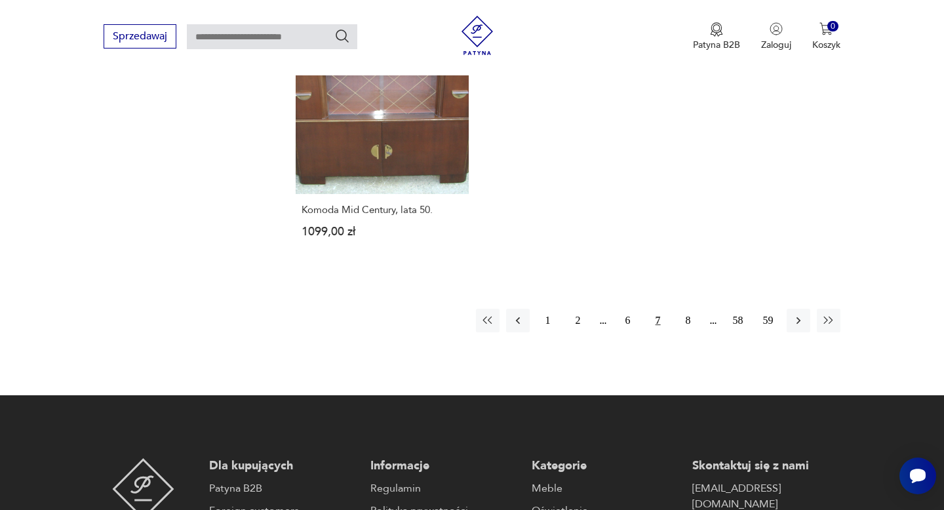
scroll to position [2025, 0]
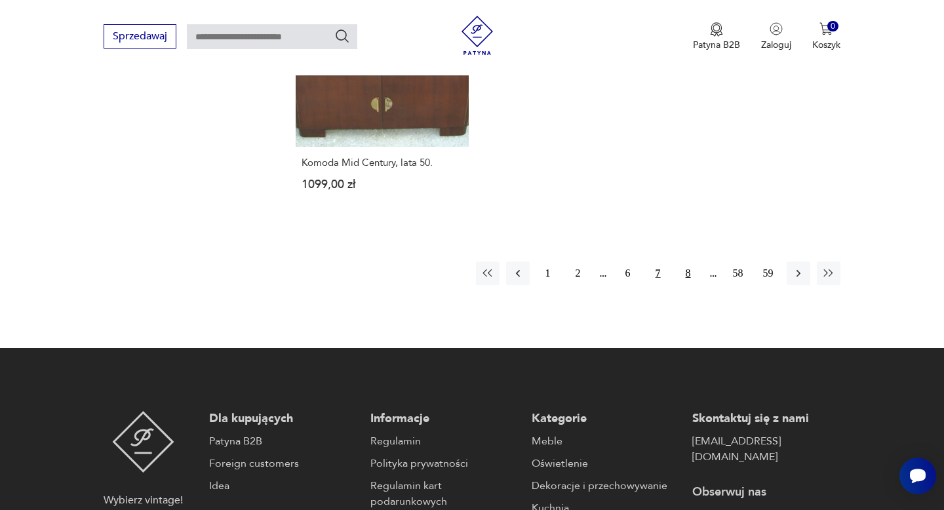
click at [689, 262] on button "8" at bounding box center [689, 274] width 24 height 24
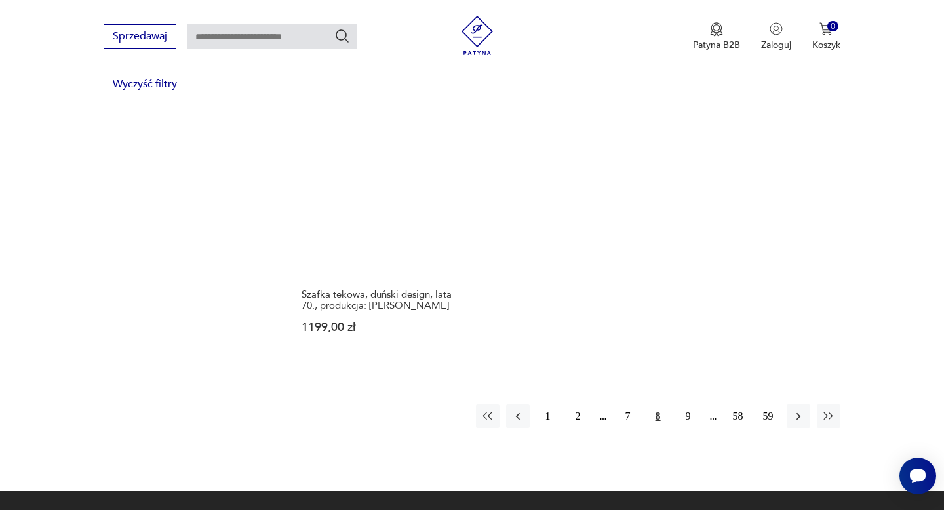
scroll to position [1928, 0]
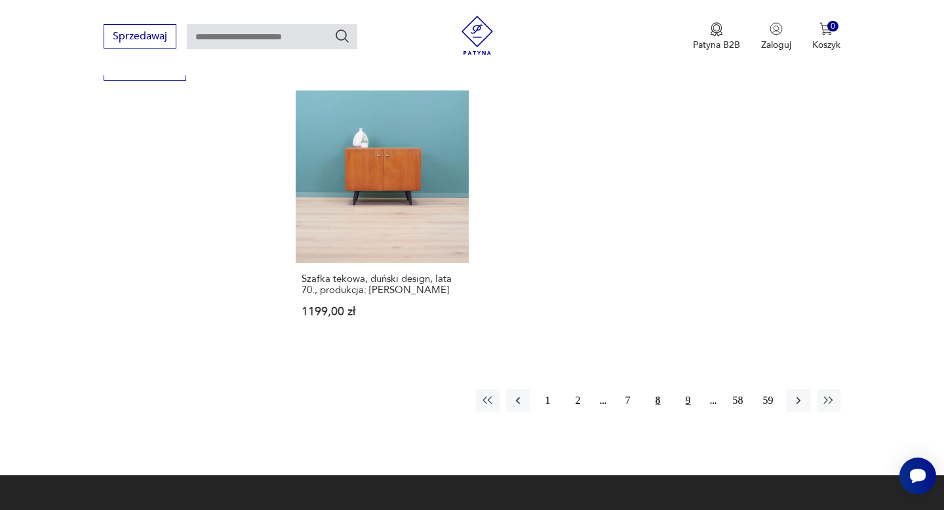
click at [690, 389] on button "9" at bounding box center [689, 401] width 24 height 24
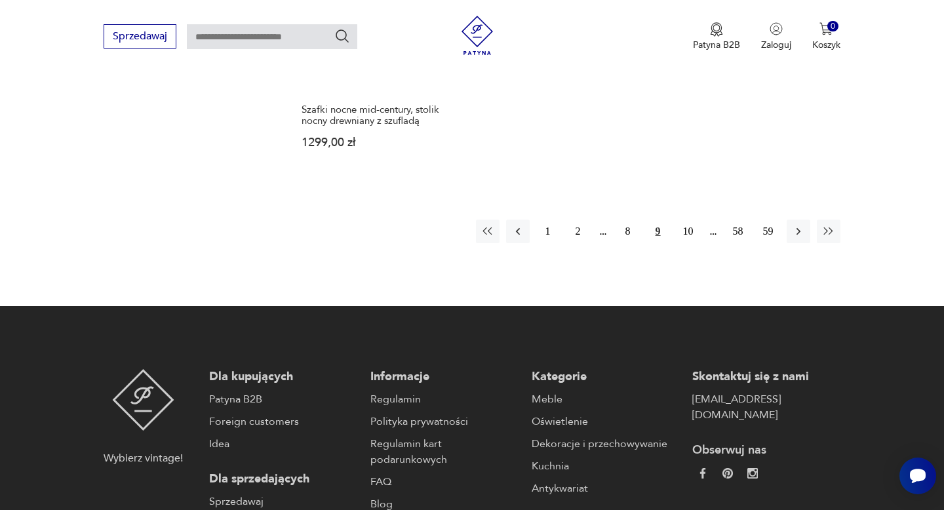
scroll to position [2077, 0]
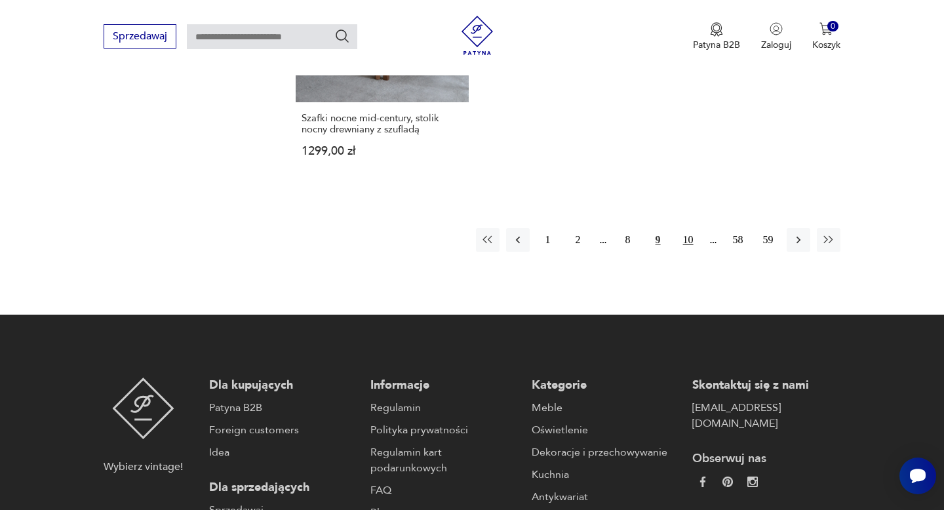
click at [691, 228] on button "10" at bounding box center [689, 240] width 24 height 24
click at [657, 228] on button "10" at bounding box center [658, 240] width 24 height 24
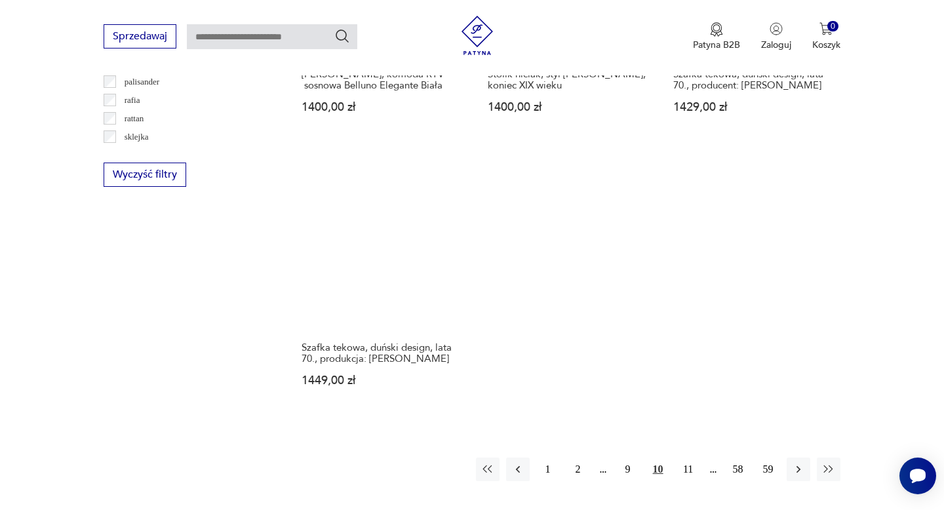
scroll to position [1824, 0]
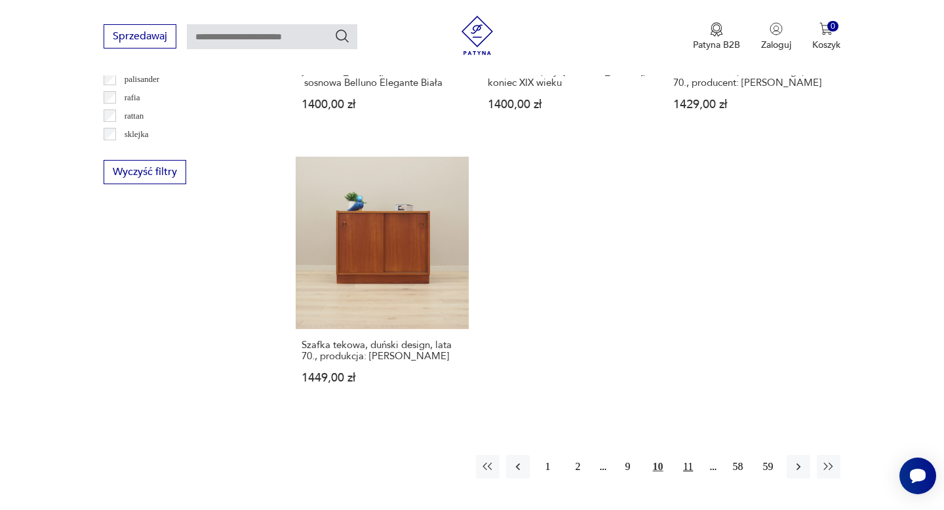
click at [692, 455] on button "11" at bounding box center [689, 467] width 24 height 24
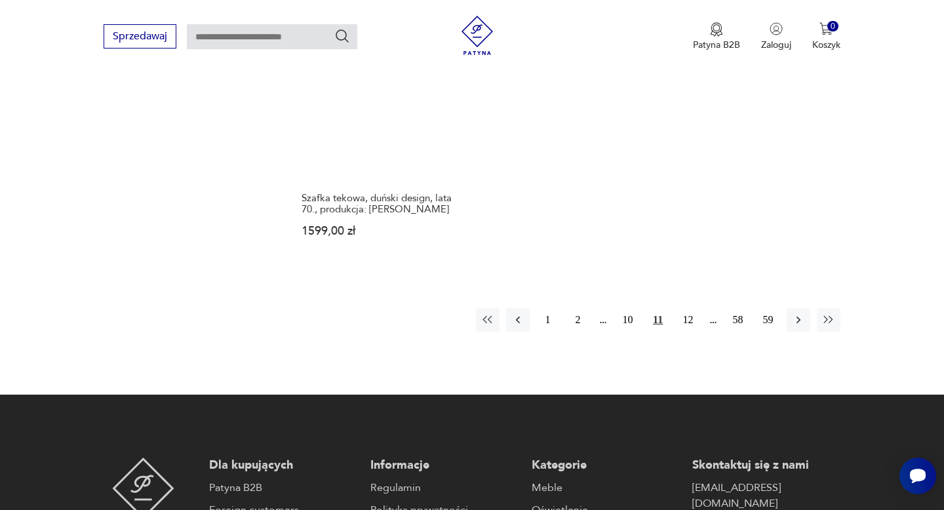
scroll to position [2006, 0]
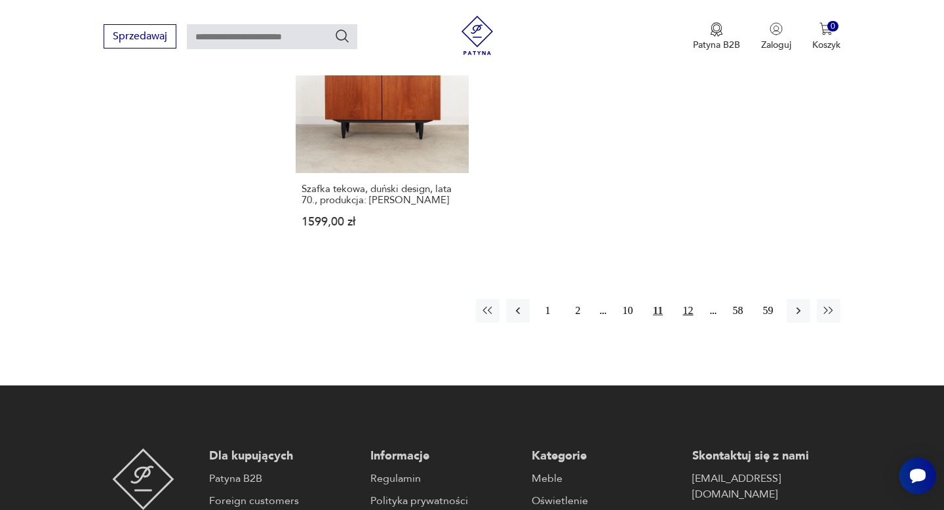
click at [689, 302] on button "12" at bounding box center [689, 311] width 24 height 24
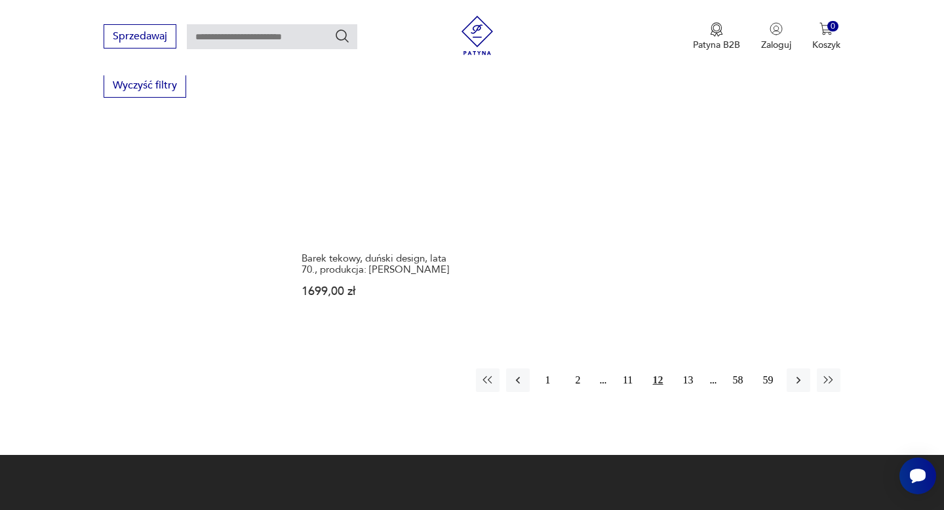
scroll to position [1987, 0]
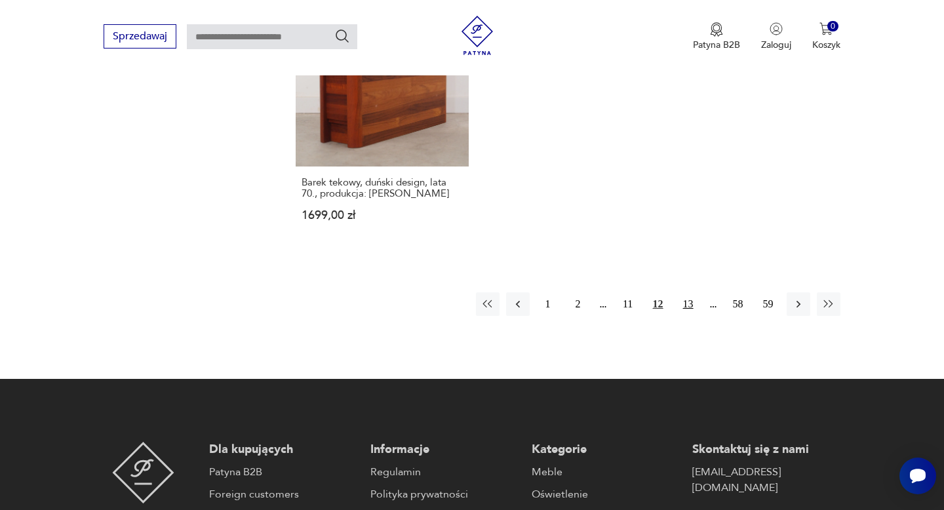
click at [690, 292] on button "13" at bounding box center [689, 304] width 24 height 24
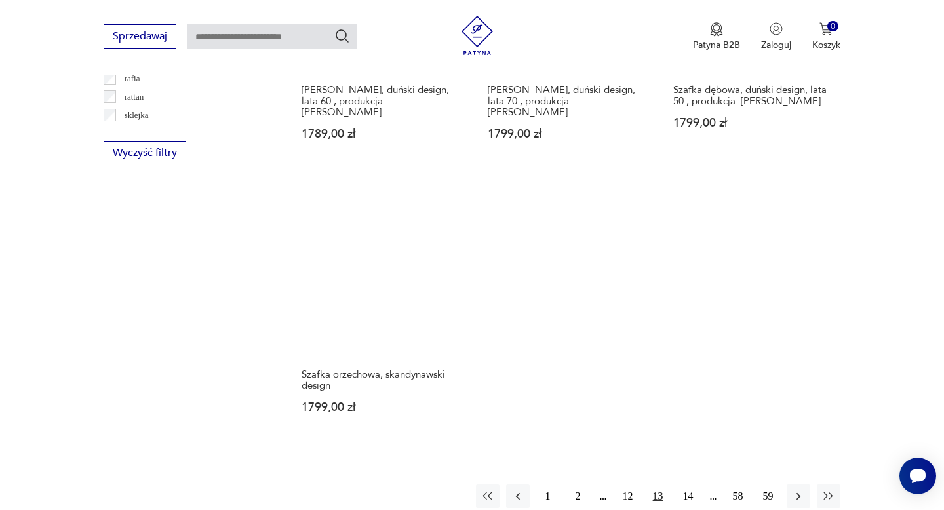
scroll to position [2003, 0]
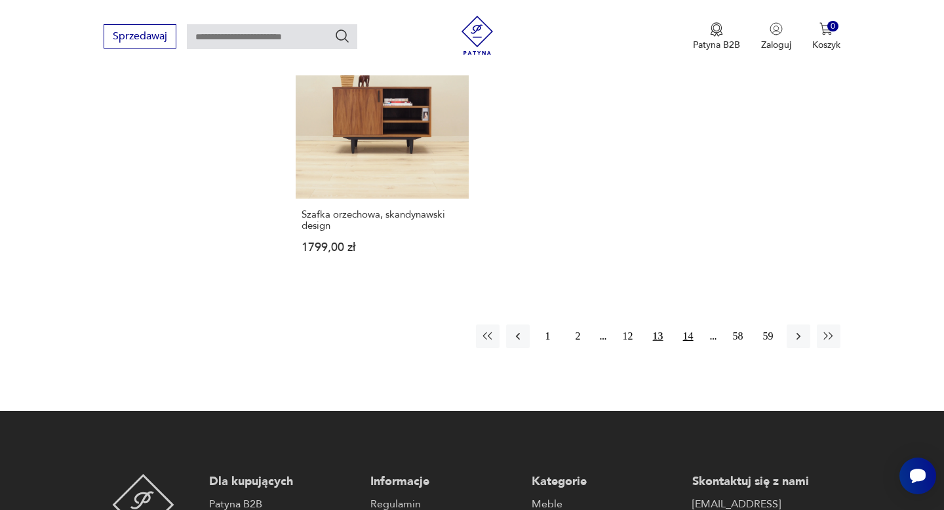
click at [688, 325] on button "14" at bounding box center [689, 337] width 24 height 24
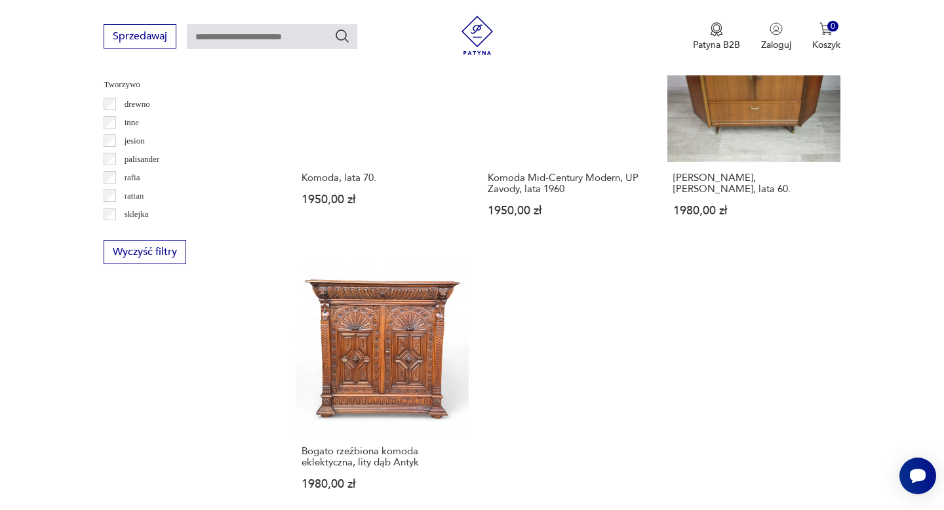
scroll to position [1745, 0]
